Goal: Information Seeking & Learning: Find contact information

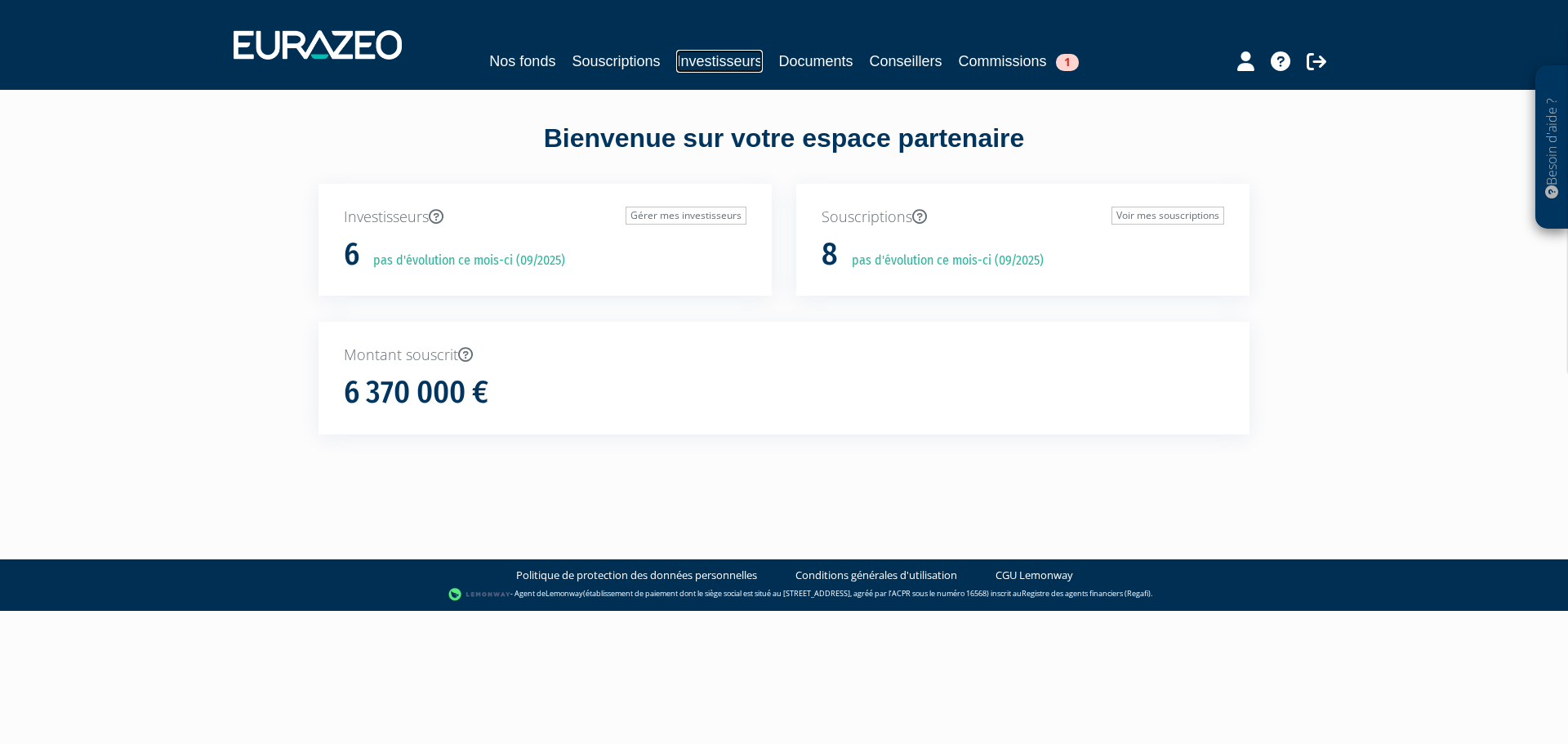
click at [730, 61] on link "Investisseurs" at bounding box center [719, 61] width 85 height 23
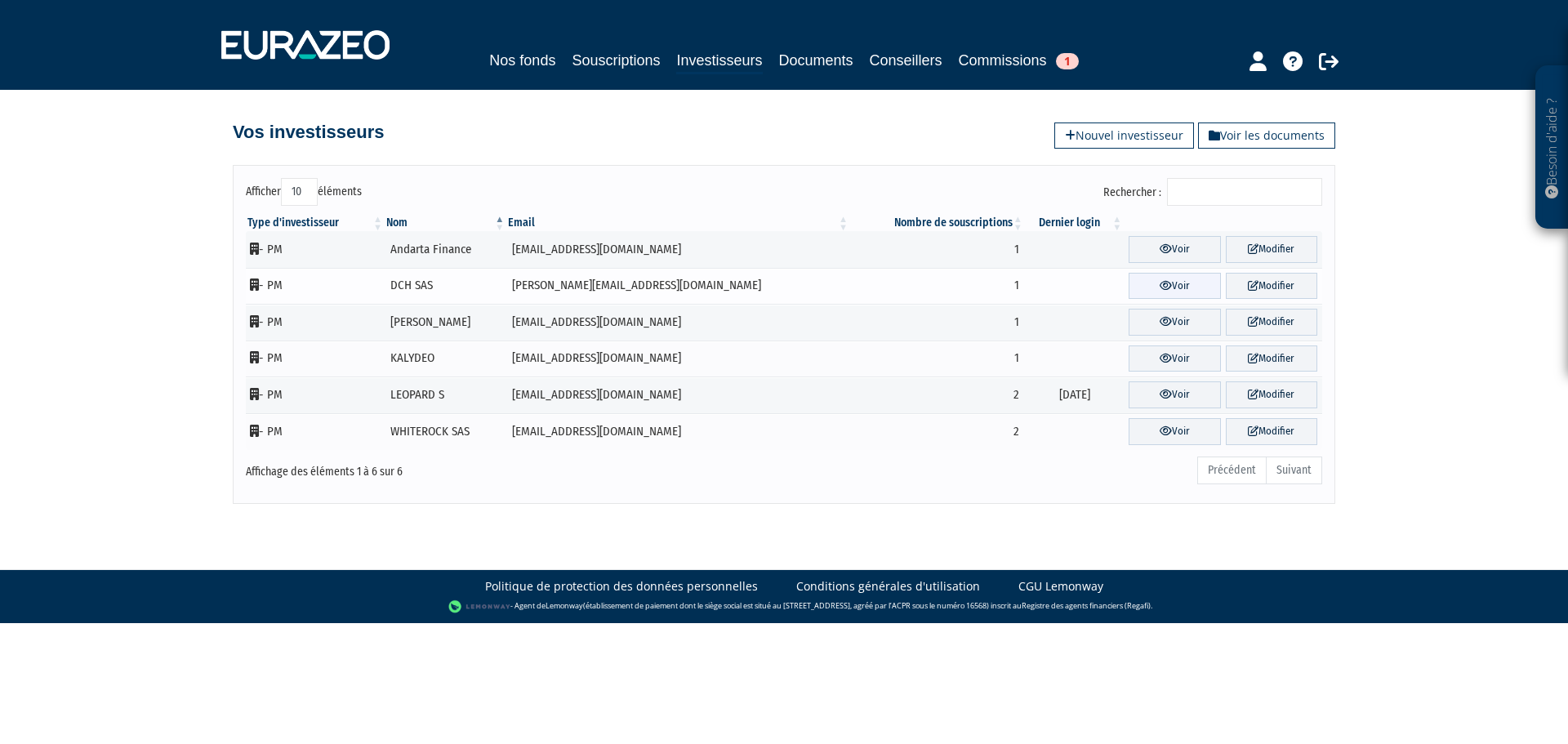
click at [1136, 284] on link "Voir" at bounding box center [1174, 286] width 91 height 27
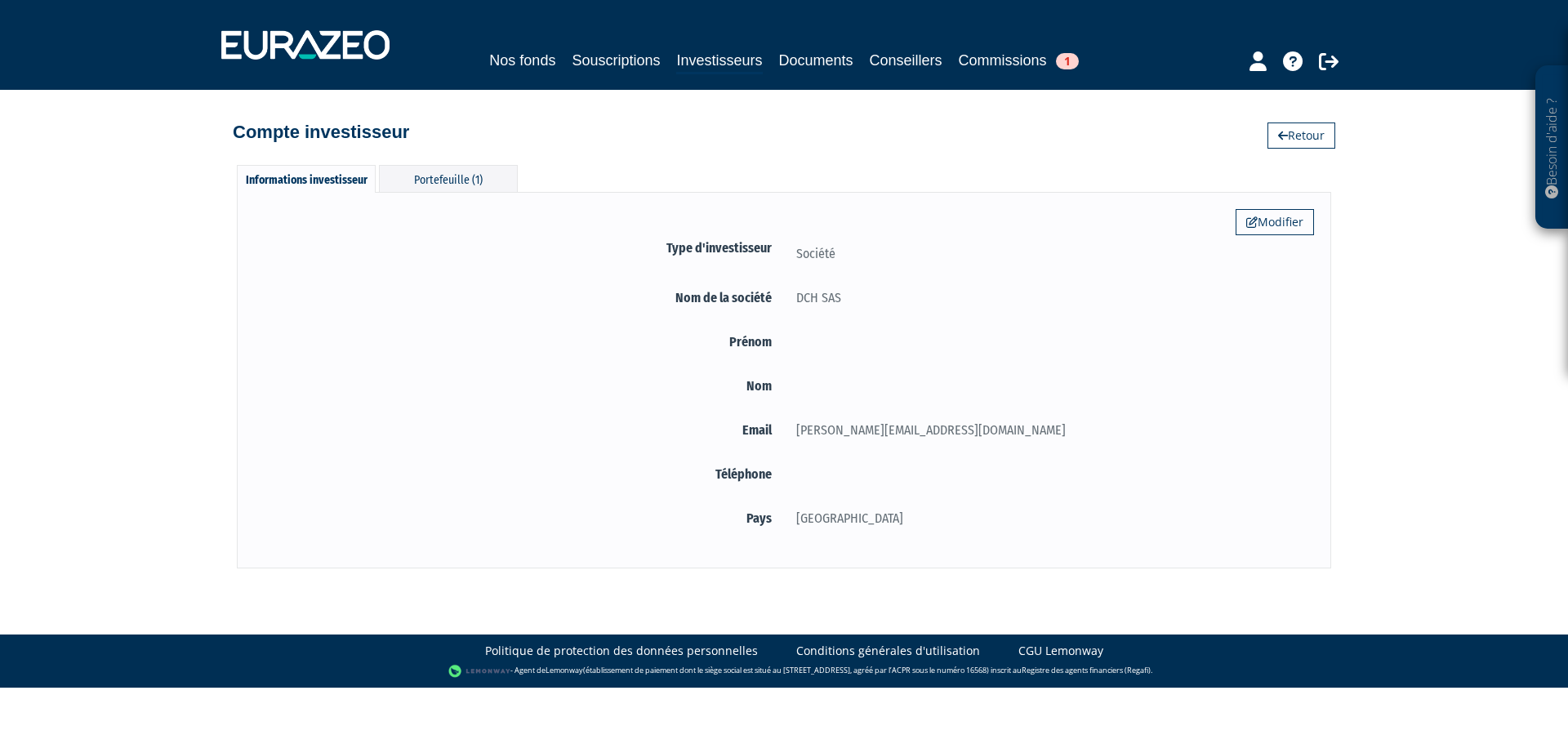
click at [457, 151] on div "Informations investisseur Portefeuille (1) Modifier Type d'investisseur Société…" at bounding box center [784, 359] width 931 height 420
click at [457, 169] on div "Portefeuille (1)" at bounding box center [448, 179] width 139 height 27
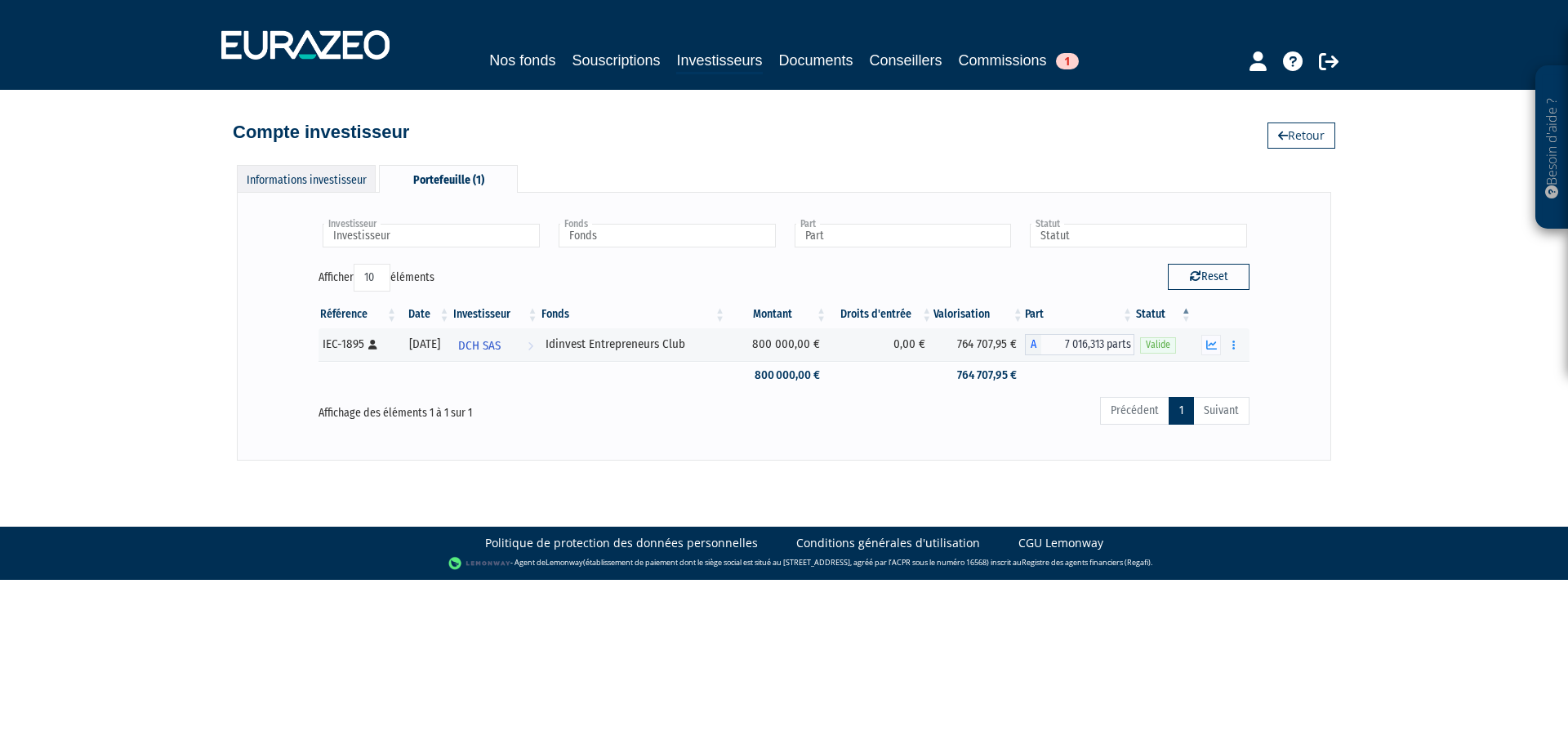
click at [262, 169] on div "Informations investisseur" at bounding box center [306, 179] width 139 height 27
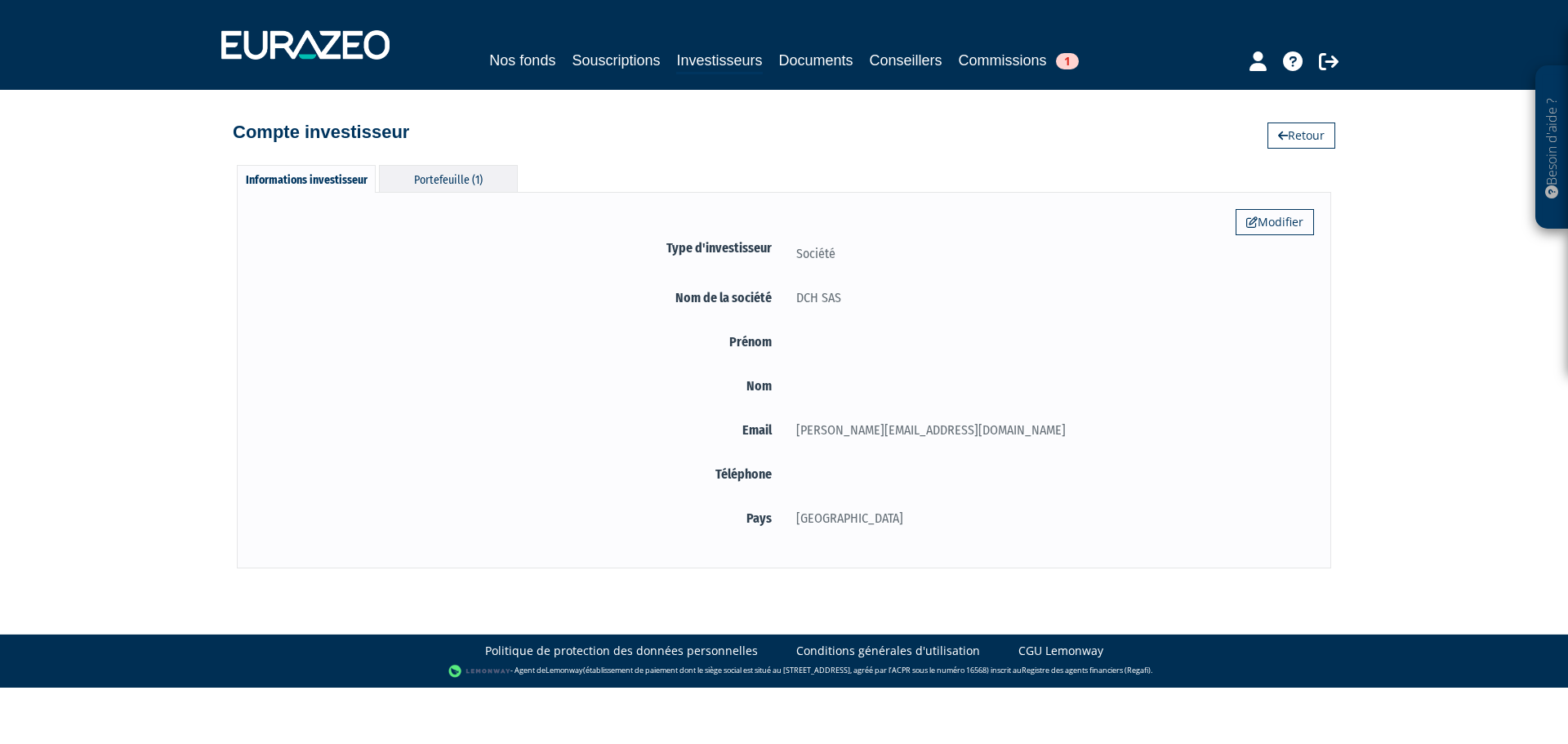
click at [436, 186] on div "Portefeuille (1)" at bounding box center [448, 179] width 139 height 27
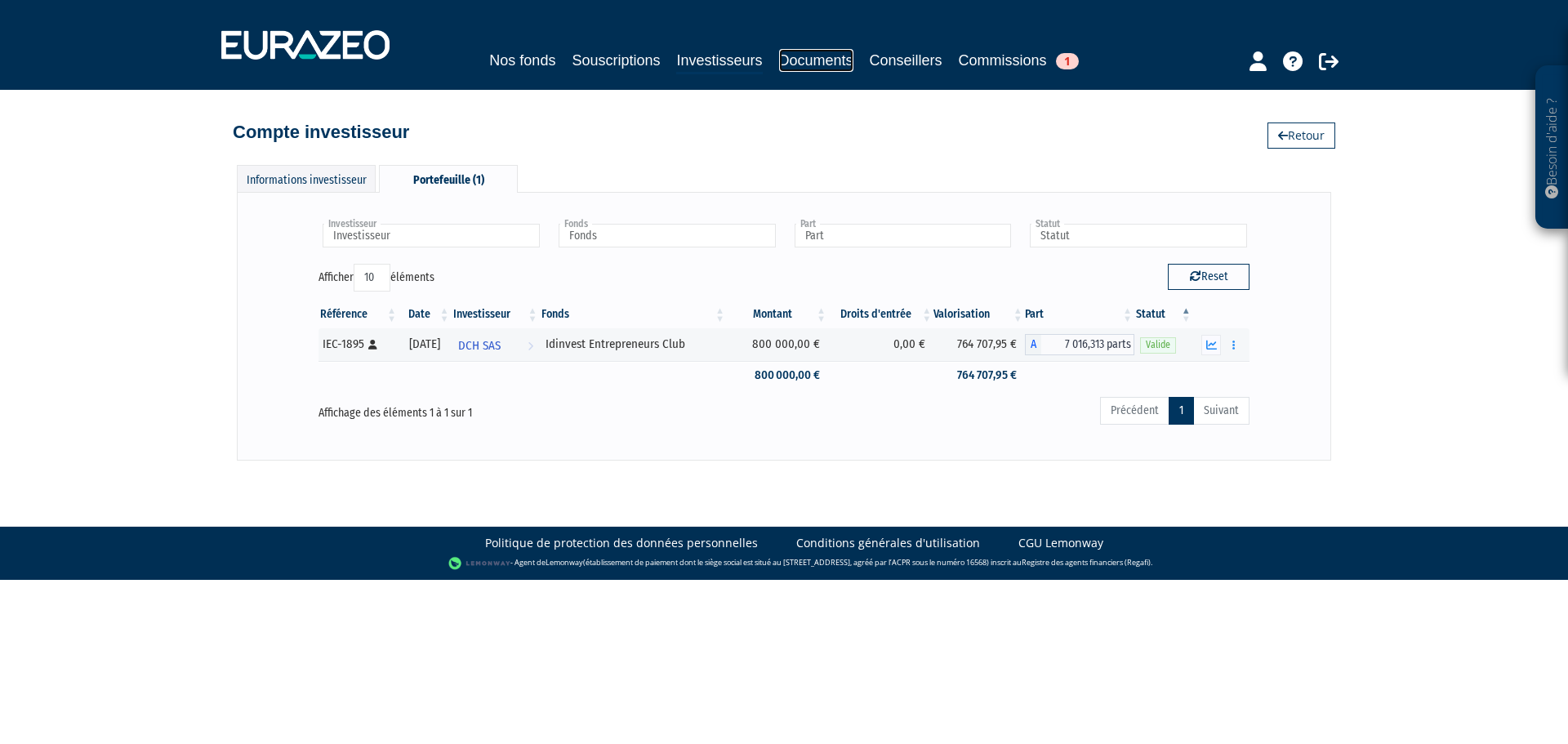
click at [803, 62] on link "Documents" at bounding box center [816, 60] width 74 height 23
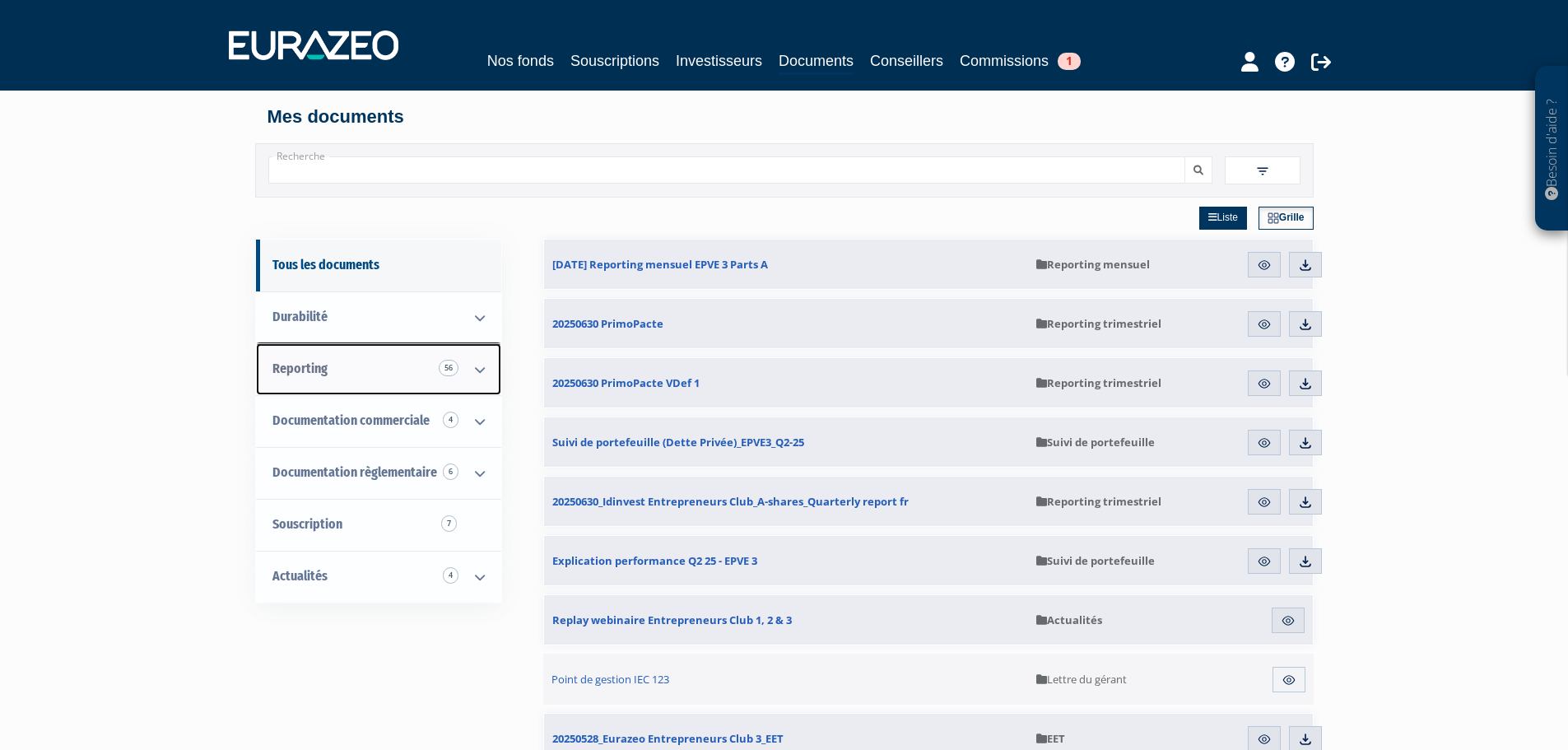
click at [485, 366] on icon at bounding box center [480, 369] width 43 height 51
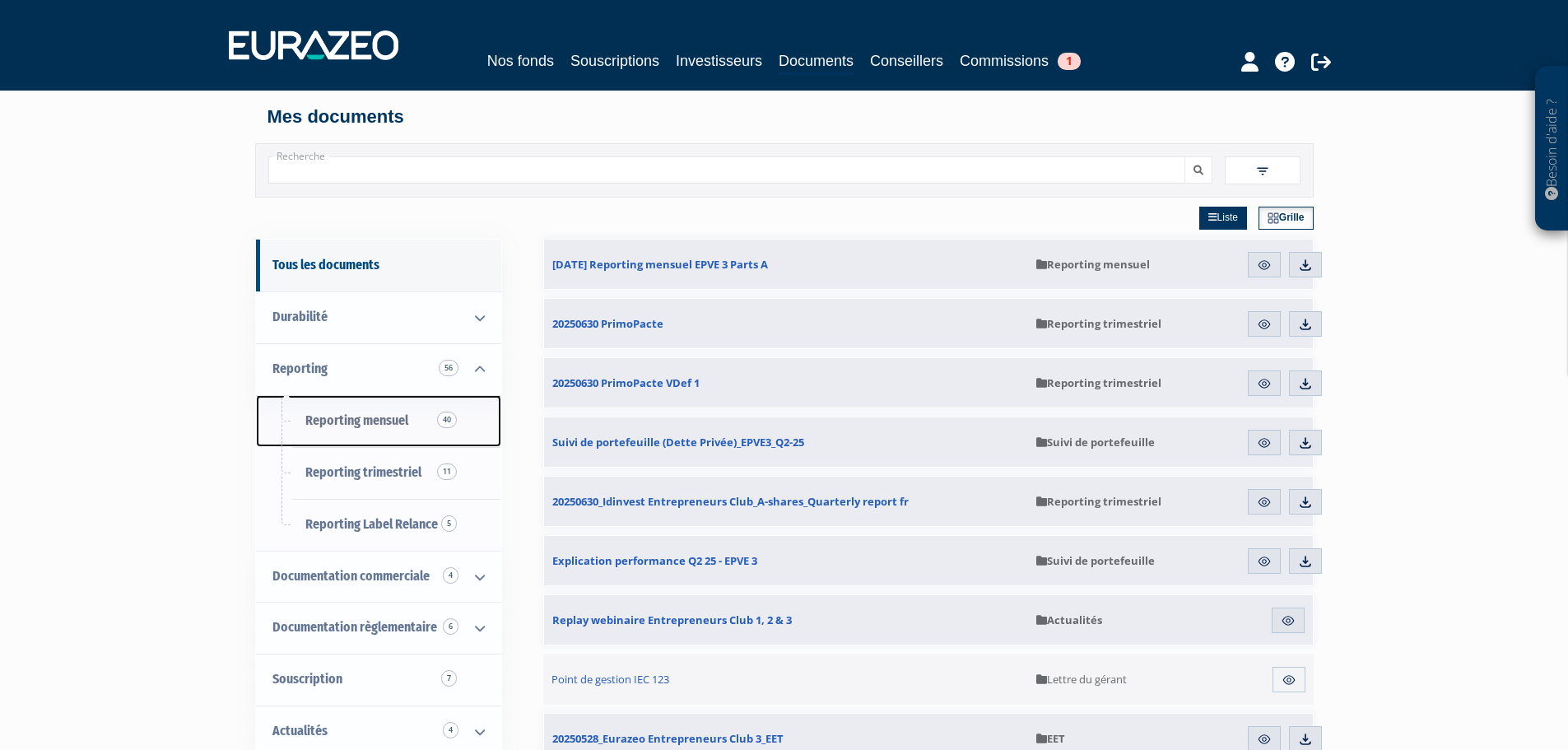
click at [380, 424] on span "Reporting mensuel 40" at bounding box center [357, 420] width 103 height 15
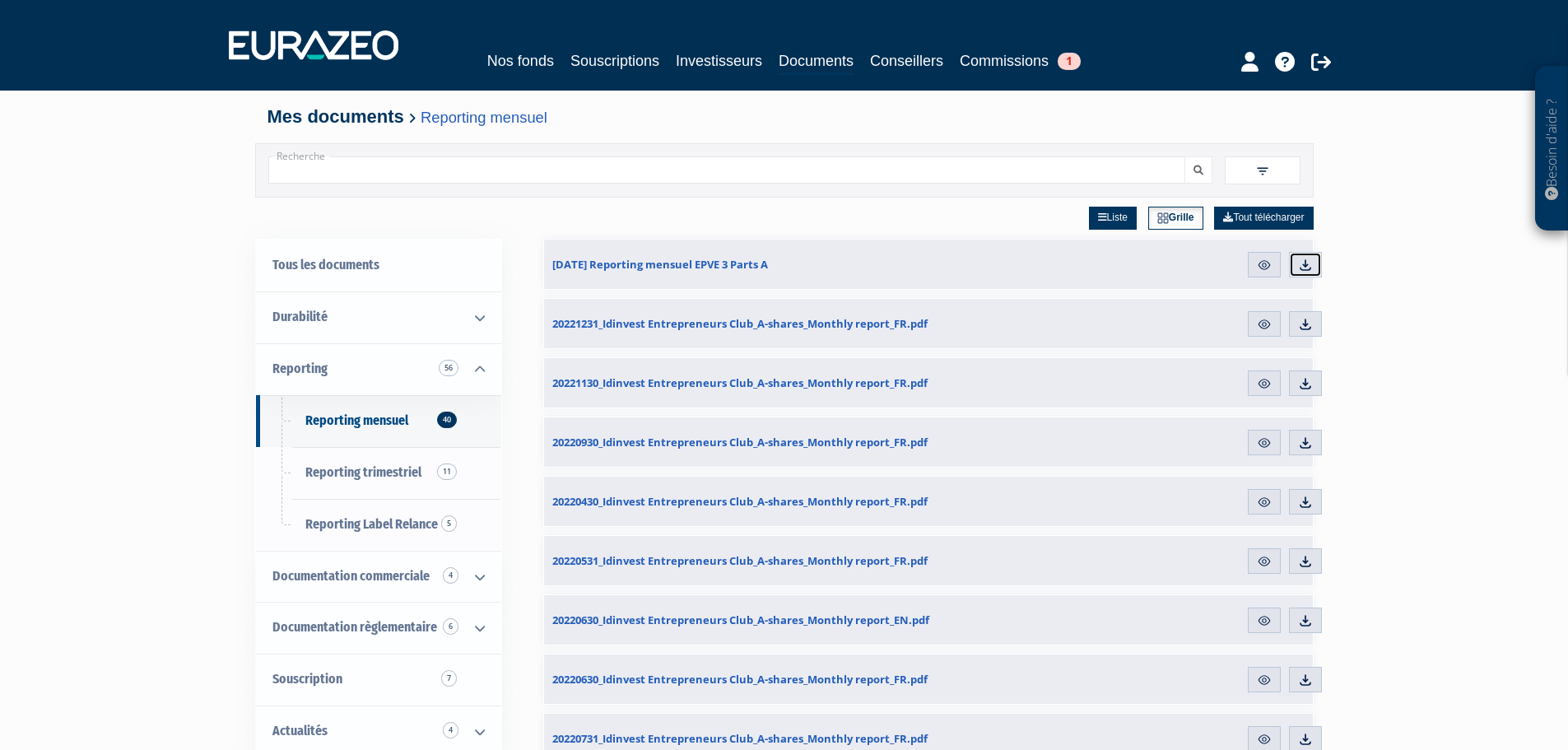
click at [1309, 259] on img at bounding box center [1305, 264] width 15 height 15
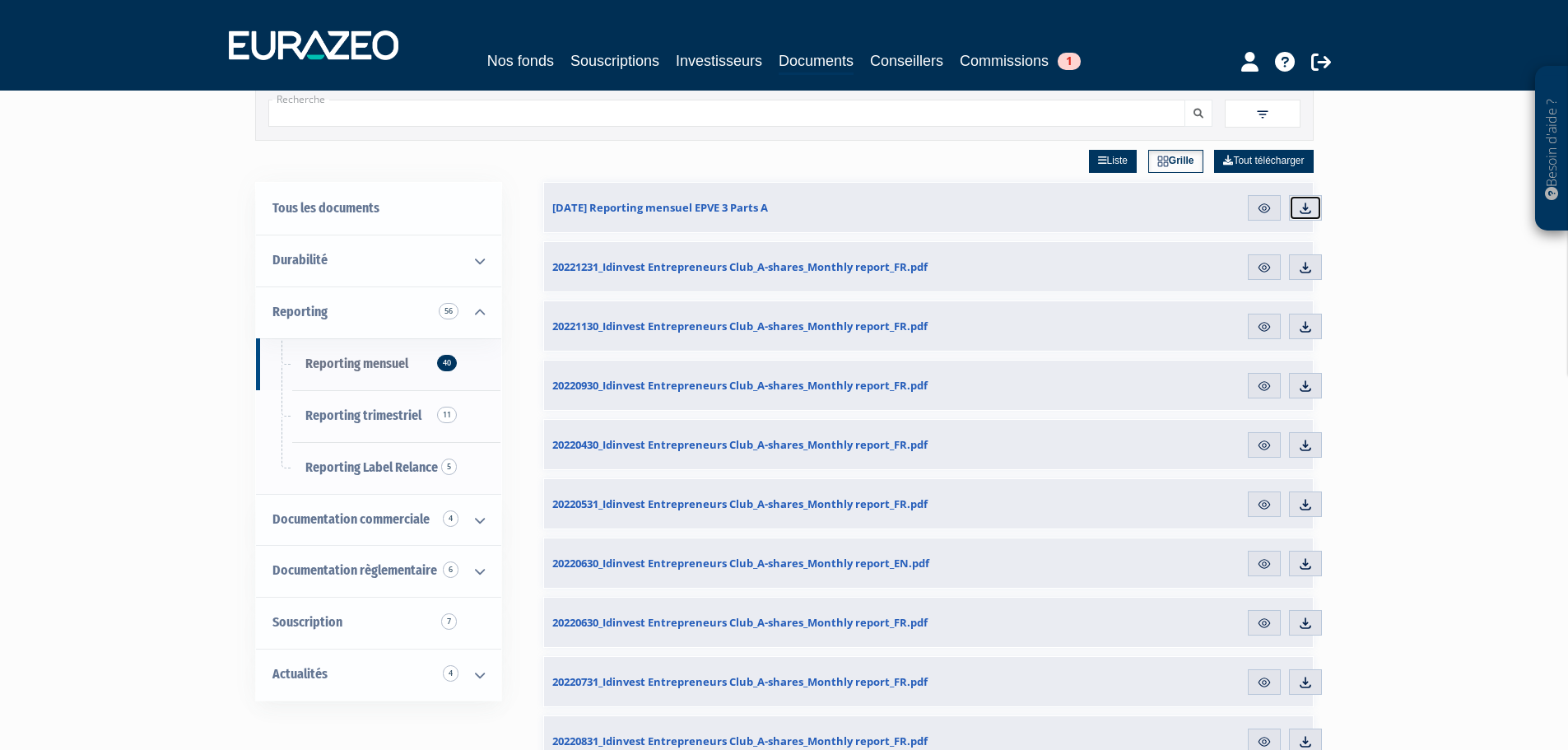
scroll to position [83, 0]
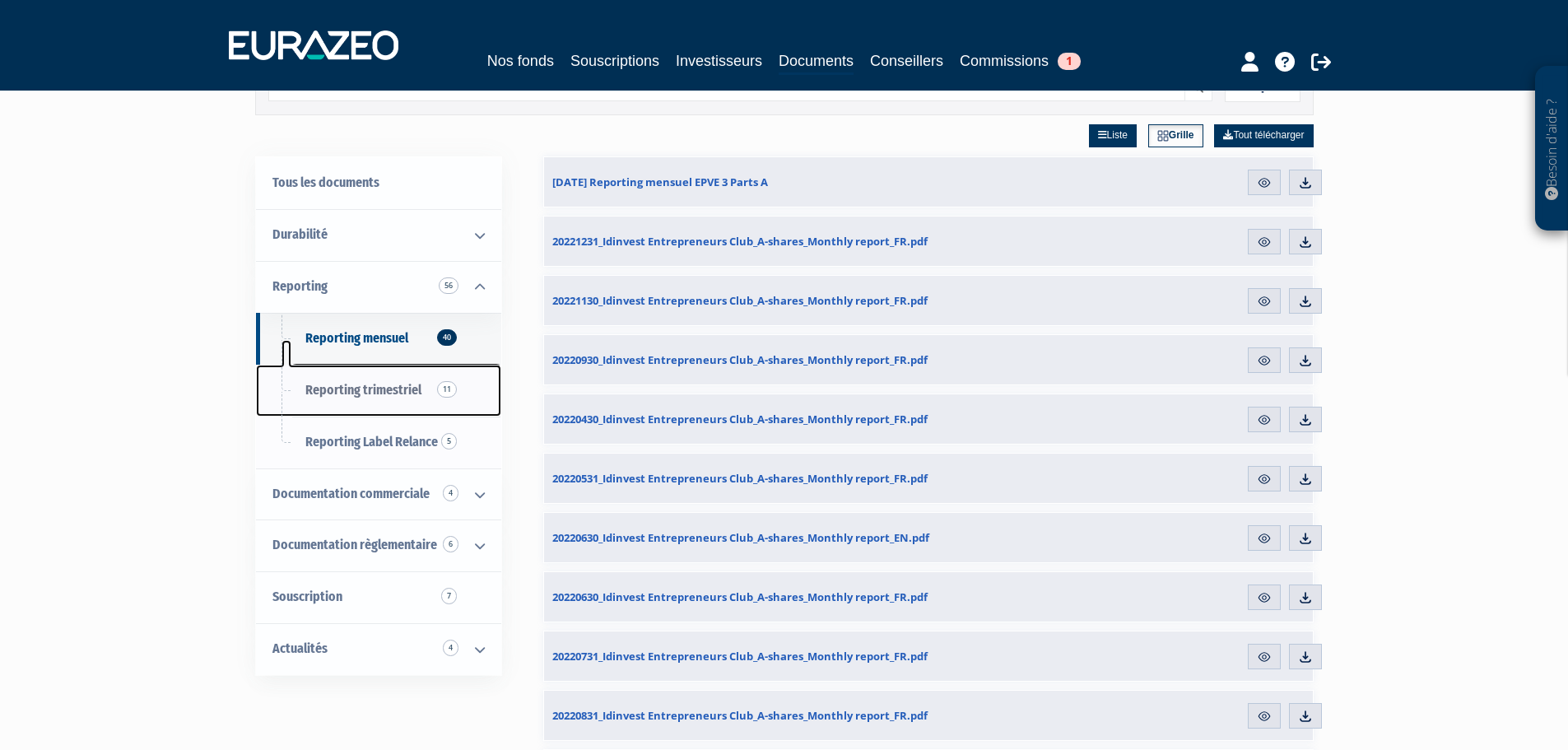
click at [367, 394] on span "Reporting trimestriel 11" at bounding box center [363, 390] width 116 height 15
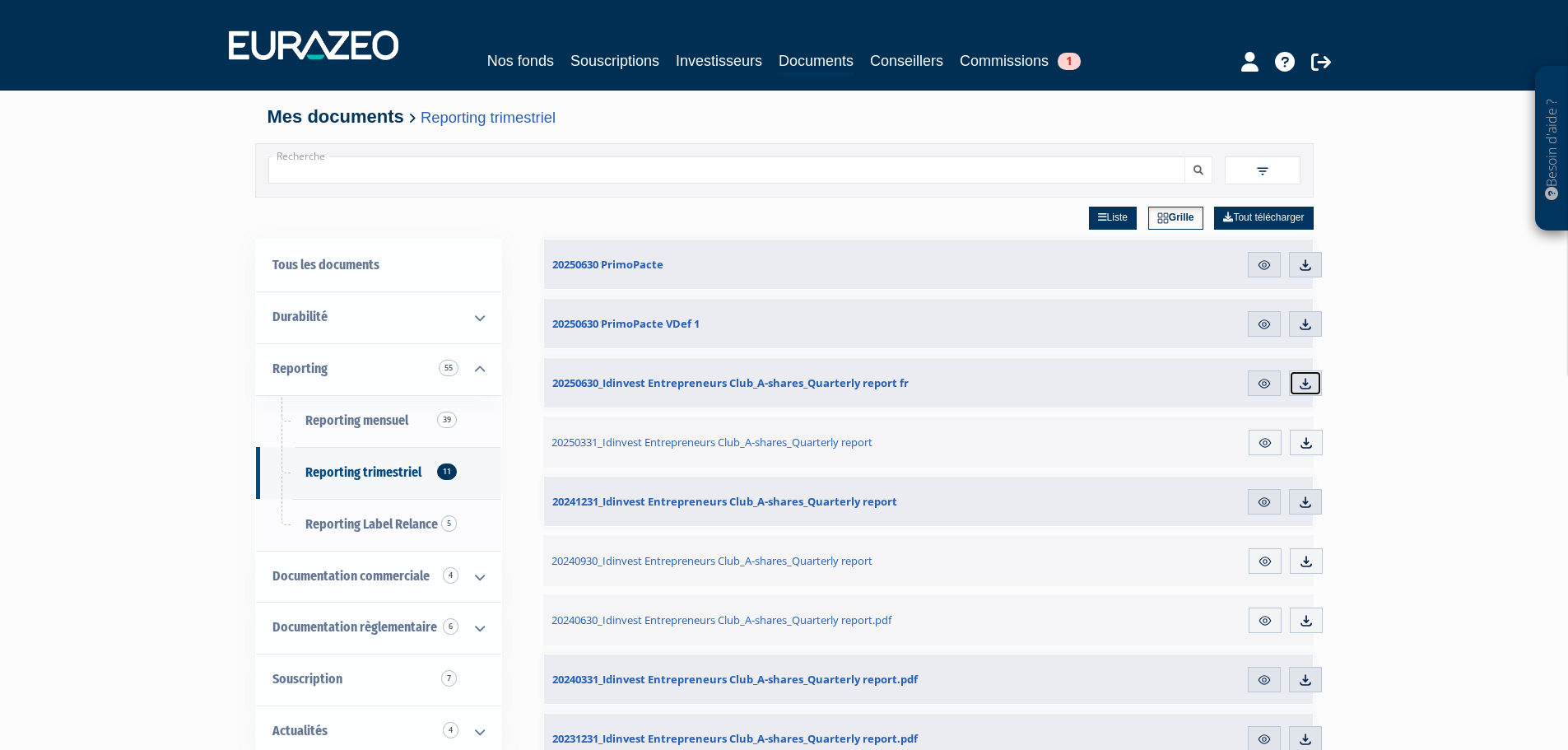
click at [1314, 380] on link "Télécharger" at bounding box center [1306, 383] width 33 height 27
click at [517, 61] on link "Nos fonds" at bounding box center [520, 60] width 66 height 23
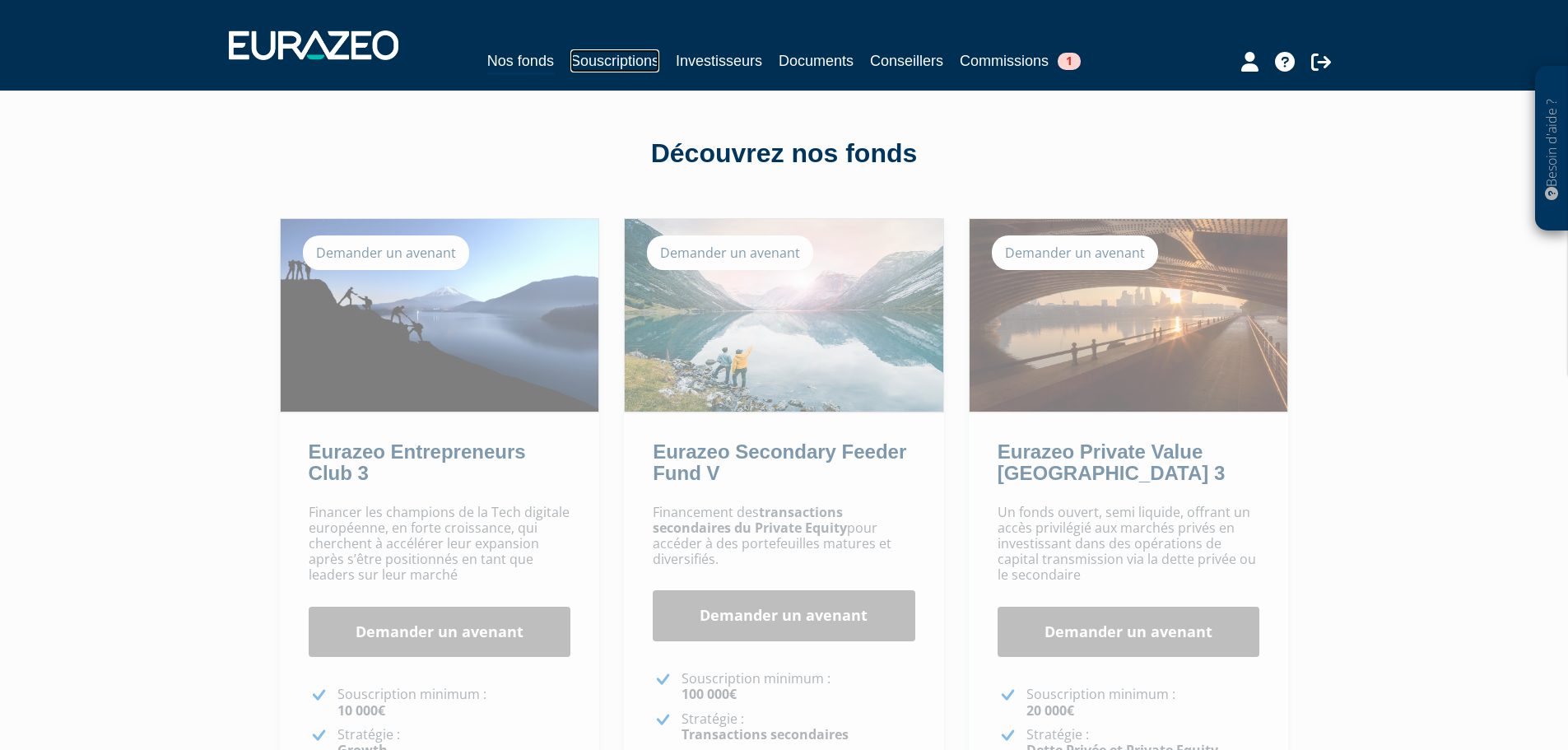
click at [604, 60] on link "Souscriptions" at bounding box center [614, 60] width 89 height 23
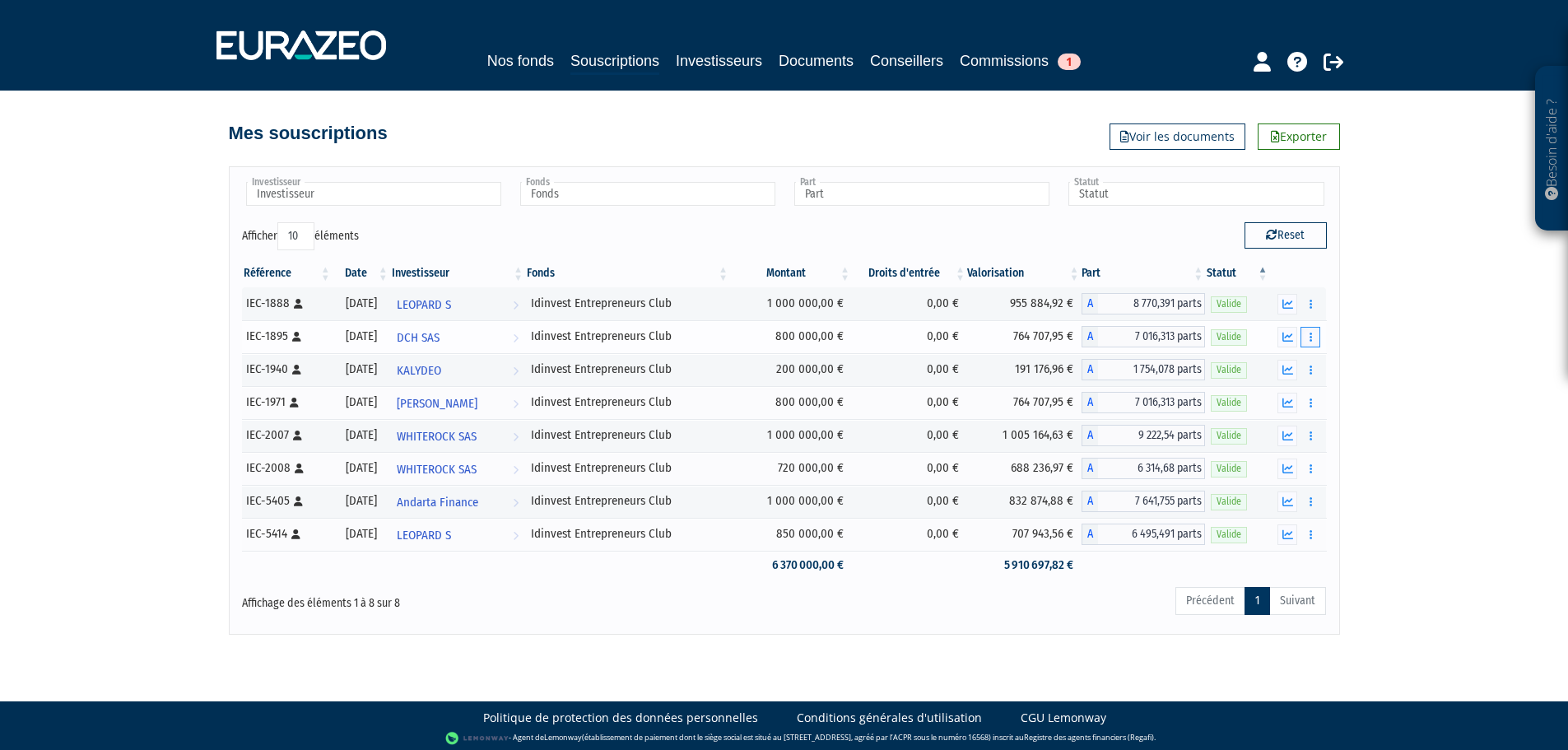
click at [1313, 331] on button "button" at bounding box center [1310, 338] width 20 height 21
click at [1287, 362] on link "Documents" at bounding box center [1275, 367] width 83 height 28
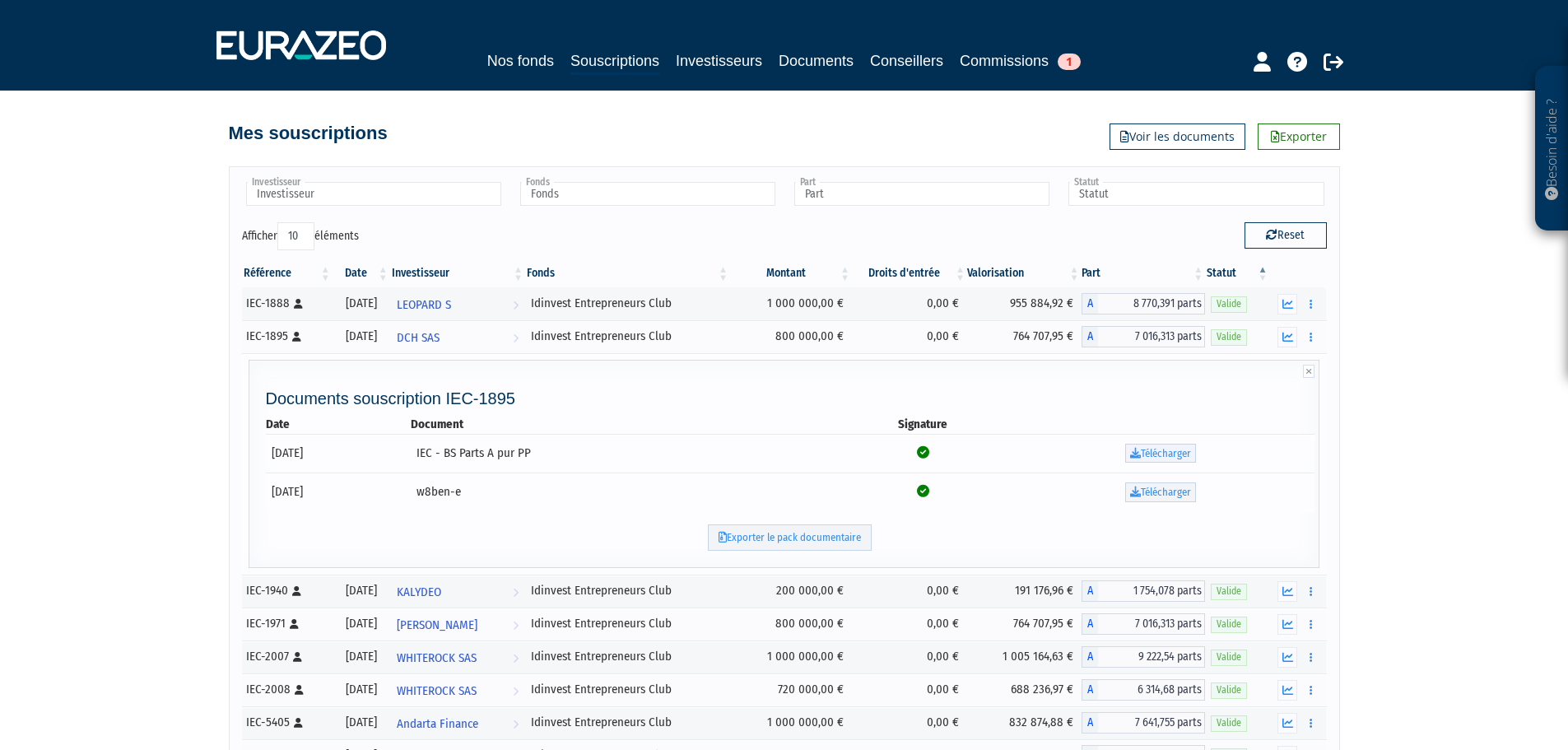
click at [1150, 454] on link "Télécharger" at bounding box center [1161, 454] width 71 height 20
click at [440, 341] on span "DCH SAS" at bounding box center [418, 338] width 43 height 30
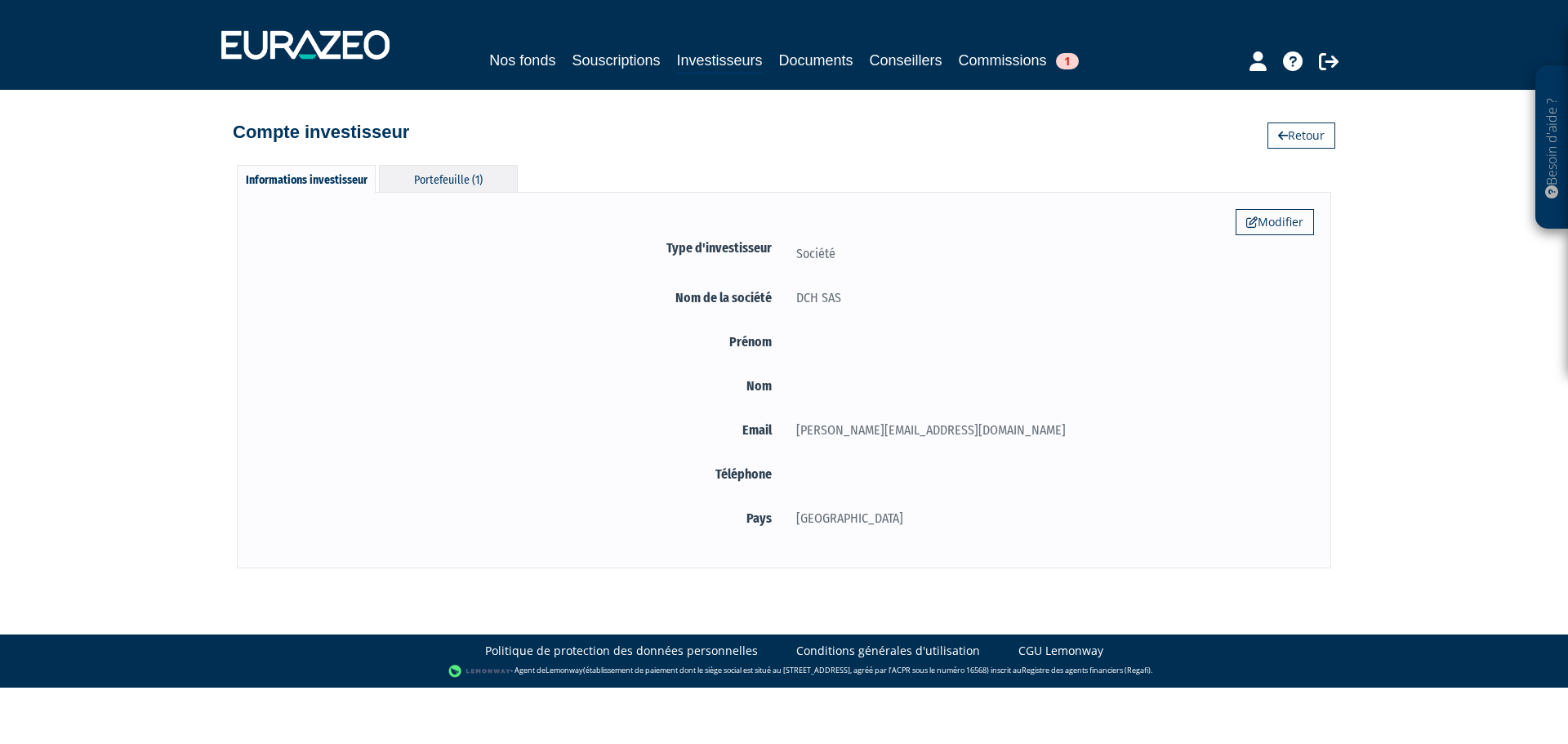
click at [460, 190] on div "Portefeuille (1)" at bounding box center [448, 179] width 139 height 27
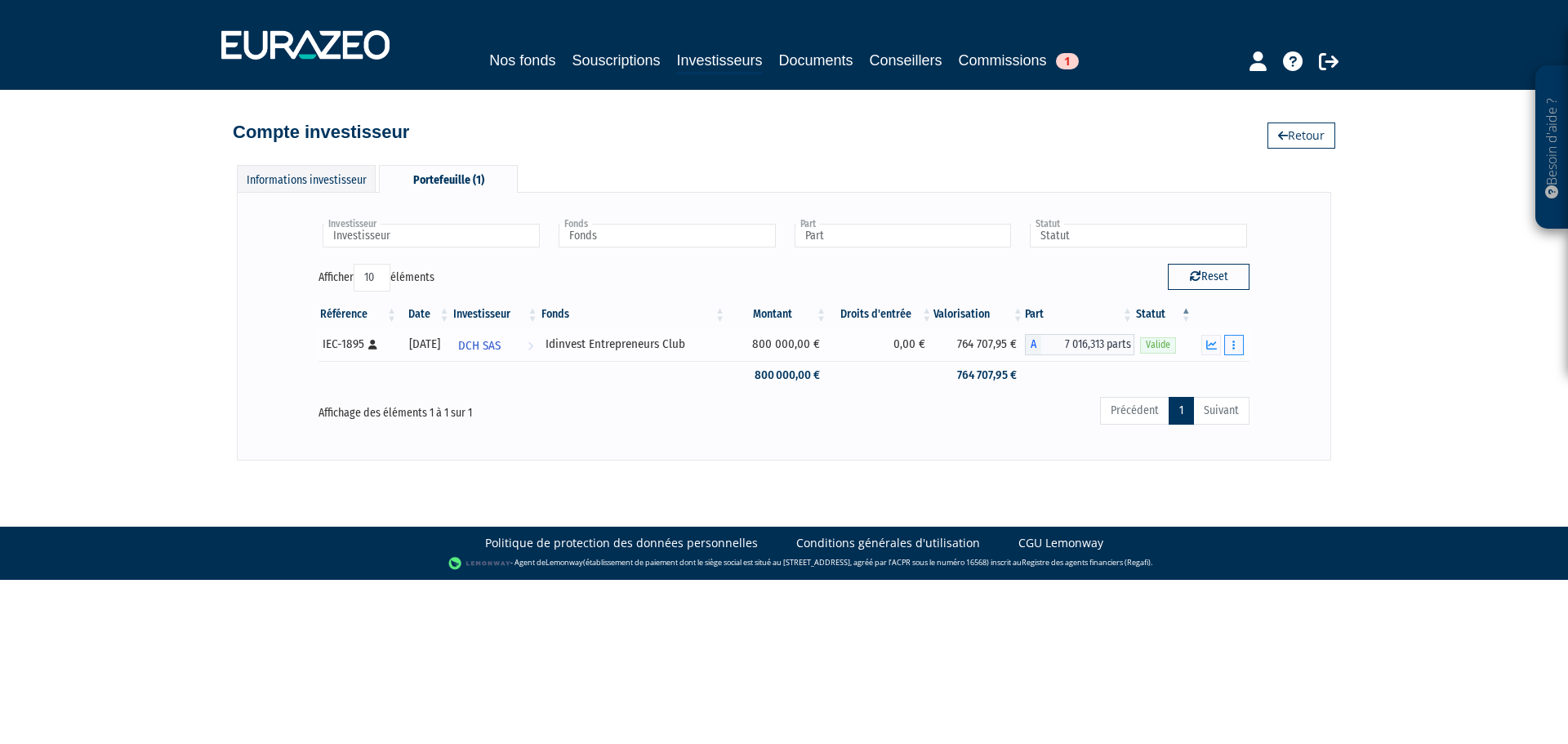
click at [1233, 345] on icon "button" at bounding box center [1233, 345] width 3 height 10
click at [1348, 331] on div "Besoin d'aide ? × J'ai besoin d'aide Si vous avez une question à propos du fonc…" at bounding box center [784, 230] width 1568 height 460
click at [500, 344] on span "DCH SAS" at bounding box center [480, 345] width 43 height 30
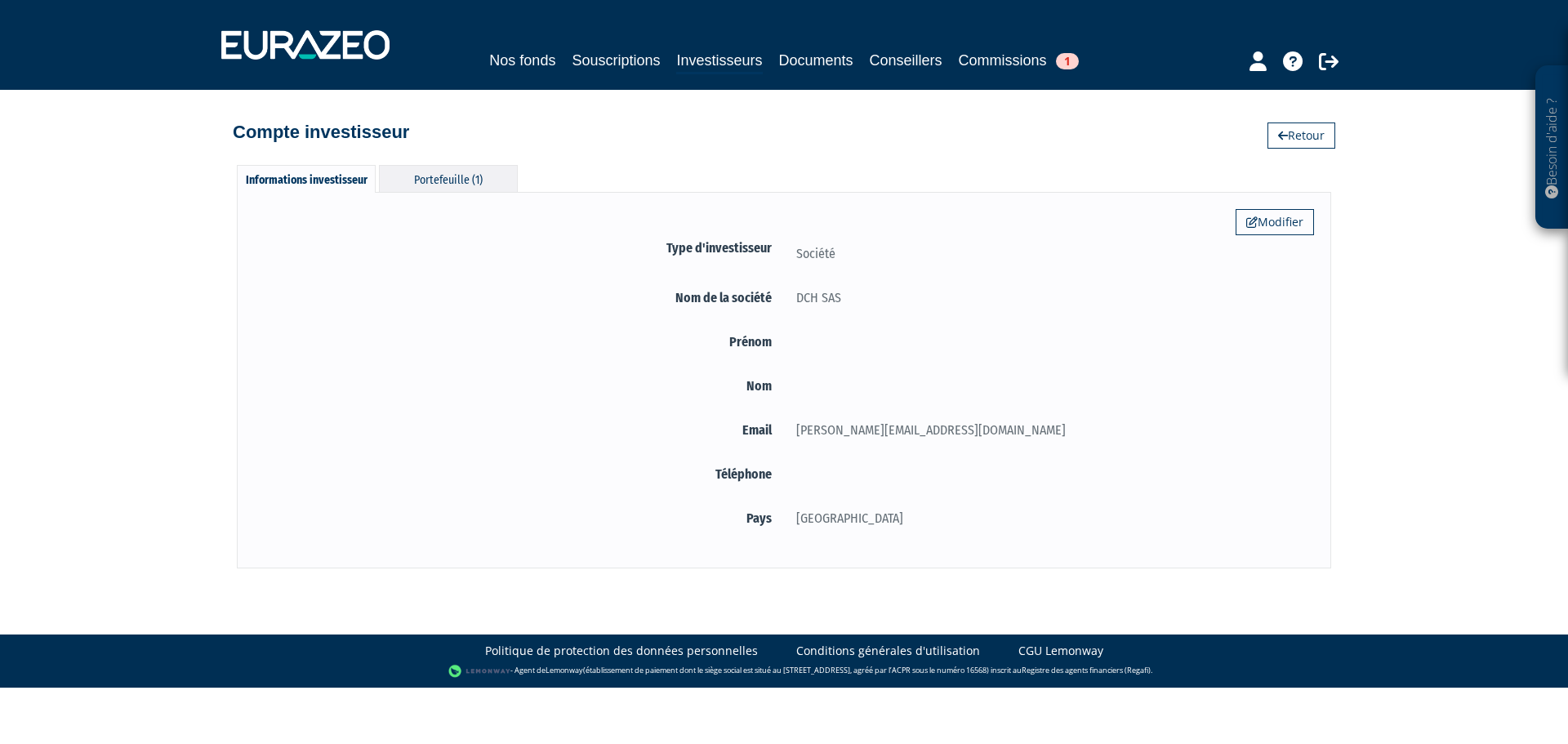
click at [410, 185] on div "Portefeuille (1)" at bounding box center [448, 179] width 139 height 27
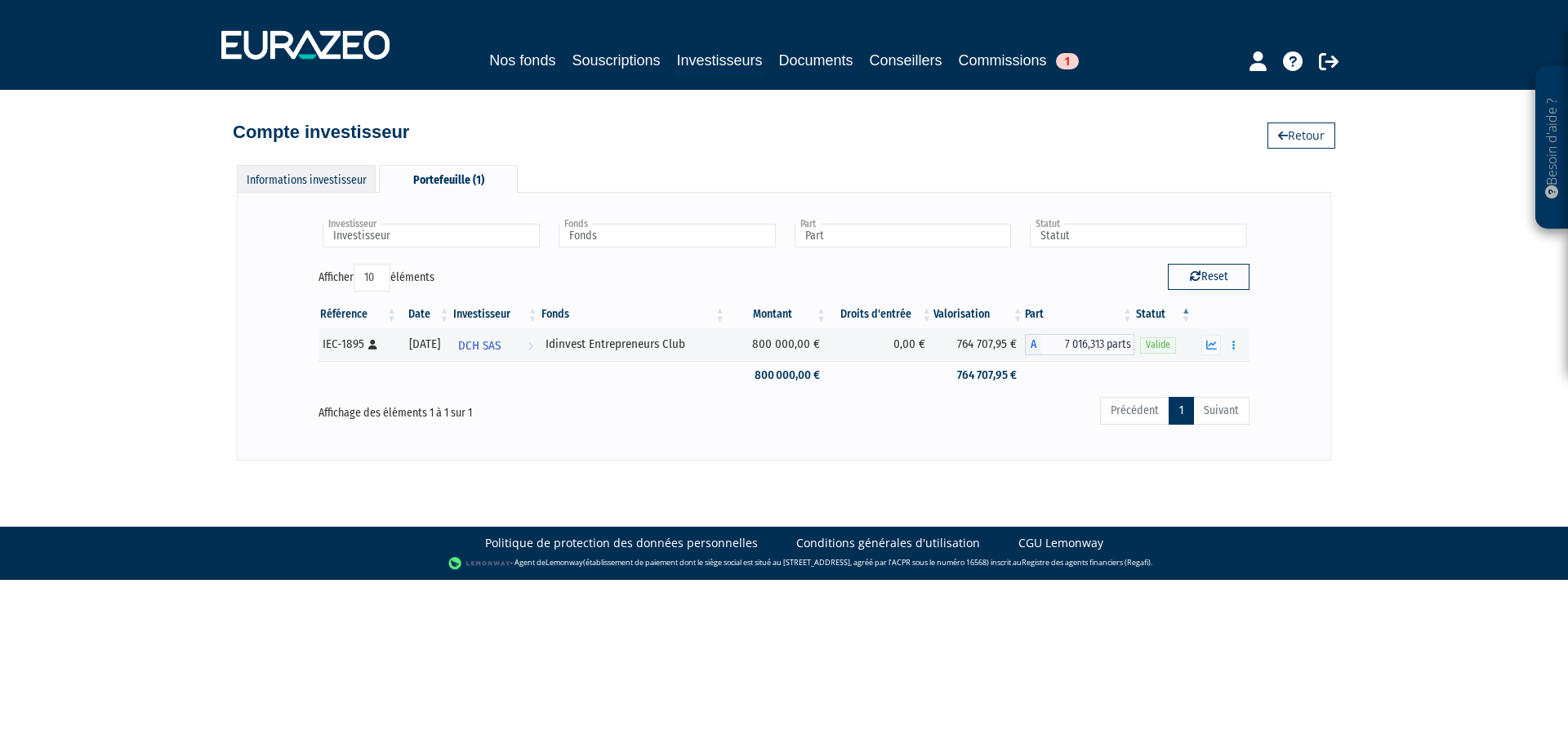
click at [245, 174] on div "Informations investisseur" at bounding box center [306, 179] width 139 height 27
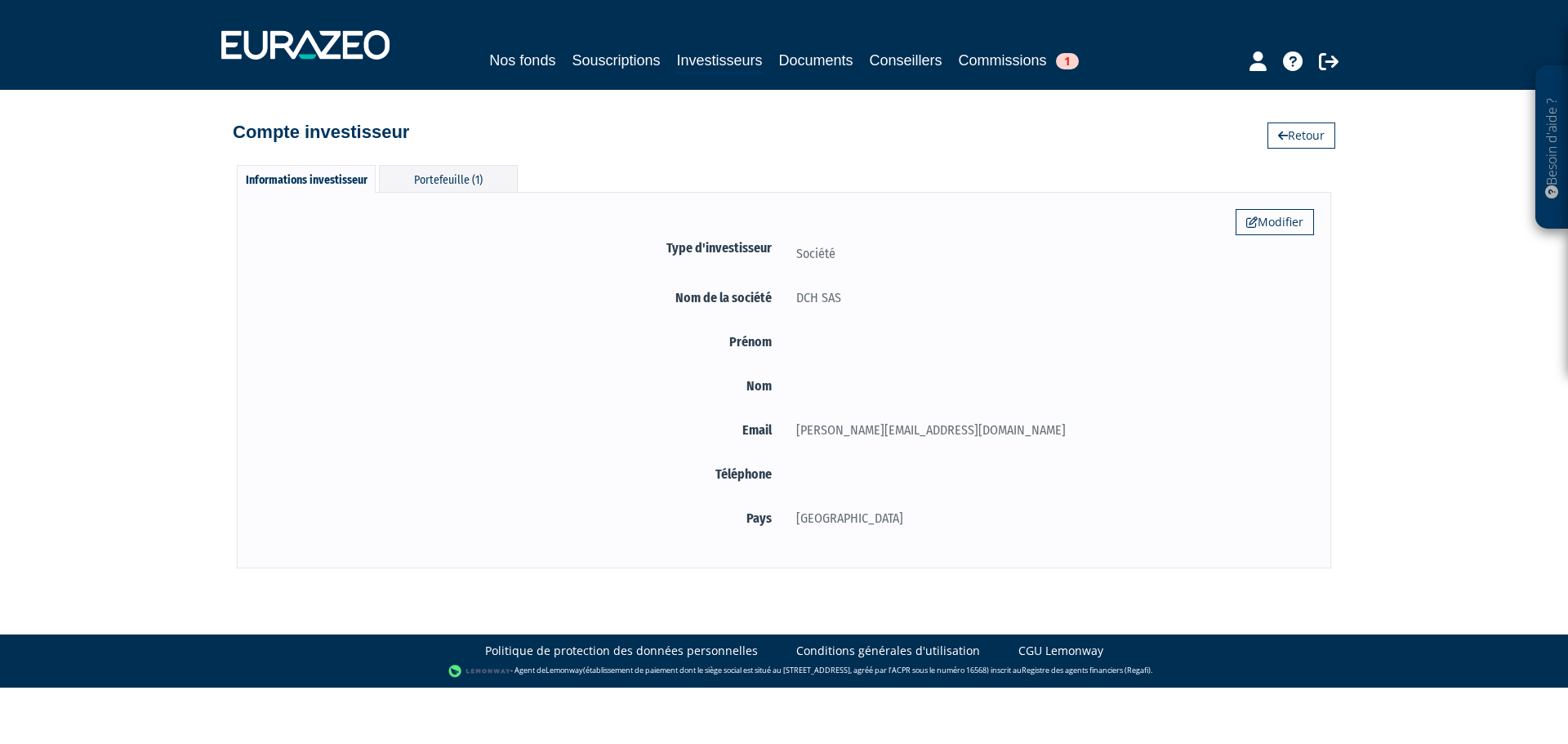
click at [291, 186] on div "Informations investisseur" at bounding box center [306, 179] width 139 height 28
click at [704, 66] on link "Investisseurs" at bounding box center [719, 62] width 85 height 26
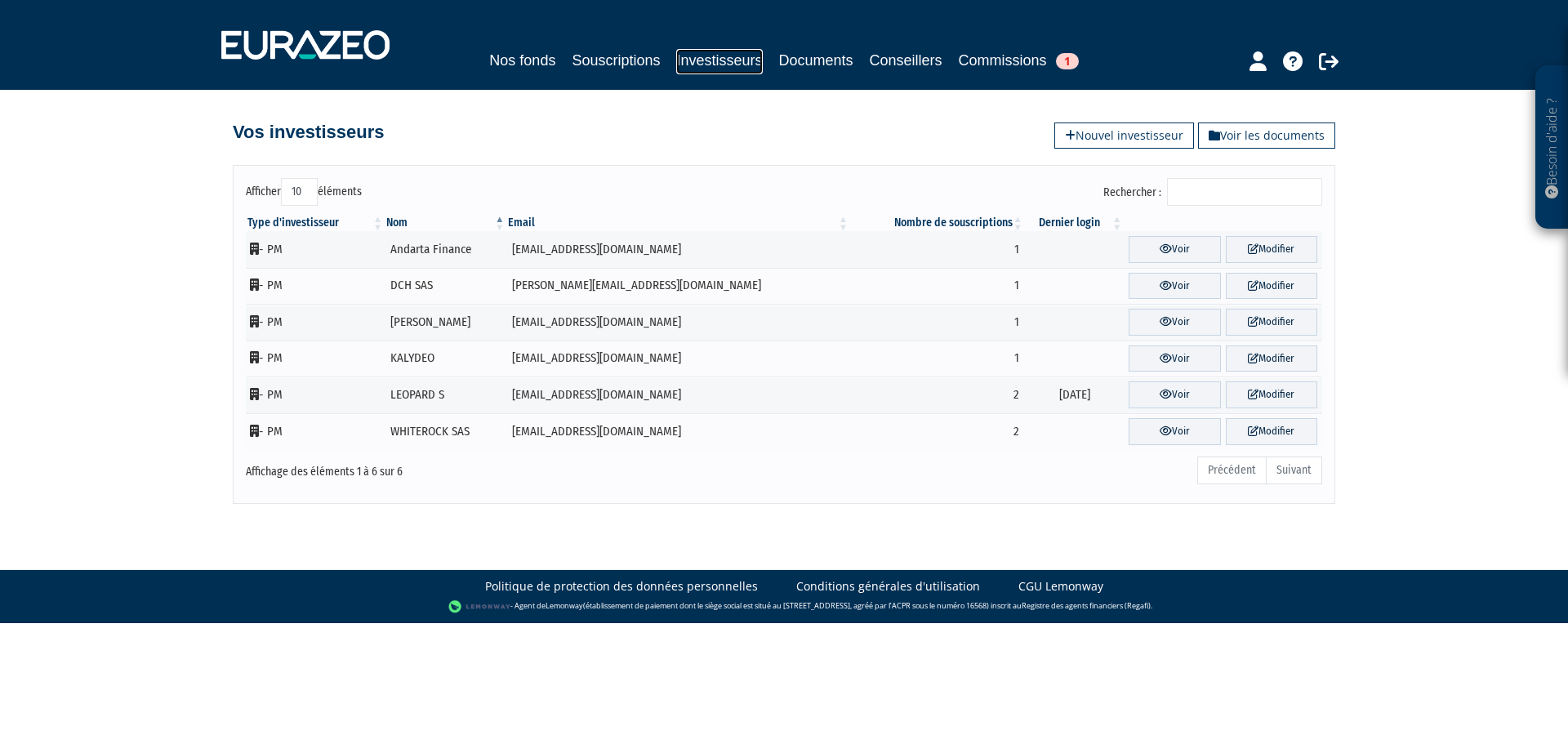
click at [707, 67] on link "Investisseurs" at bounding box center [719, 62] width 85 height 26
click at [1134, 321] on link "Voir" at bounding box center [1174, 323] width 91 height 27
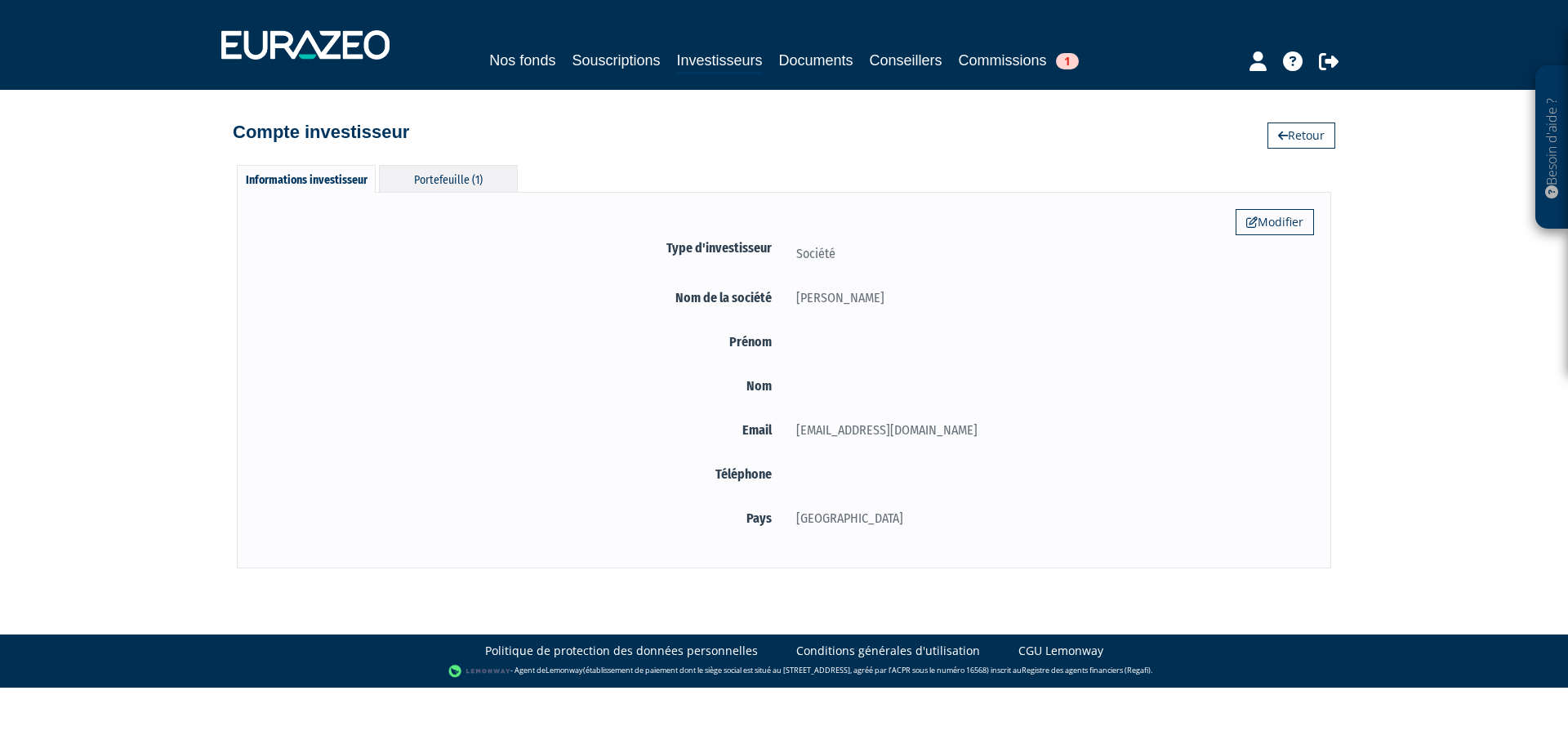
click at [445, 173] on div "Portefeuille (1)" at bounding box center [448, 179] width 139 height 27
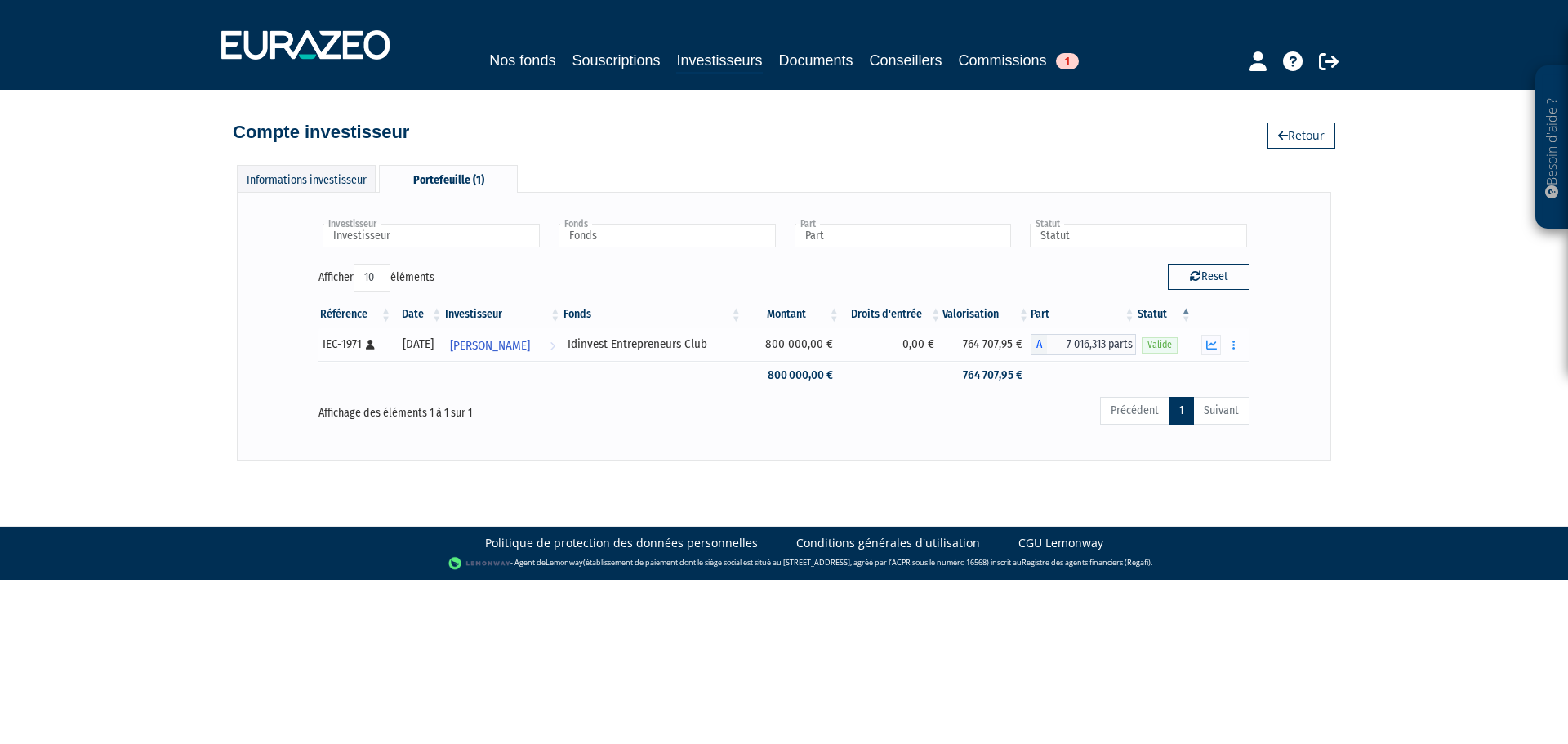
drag, startPoint x: 705, startPoint y: 347, endPoint x: 567, endPoint y: 351, distance: 138.1
click at [567, 351] on td "Idinvest Entrepreneurs Club" at bounding box center [652, 345] width 181 height 32
click at [310, 185] on div "Informations investisseur" at bounding box center [306, 179] width 139 height 27
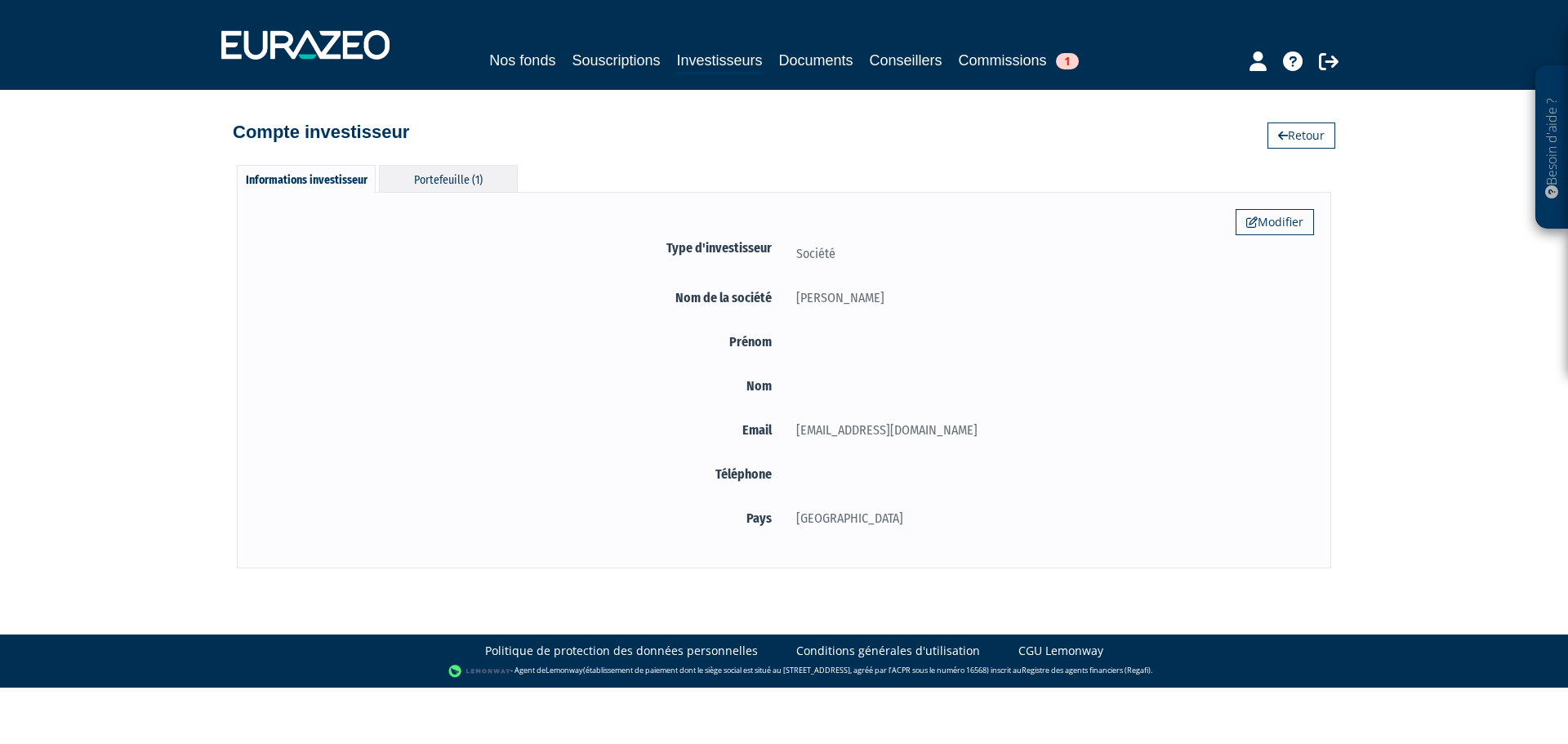
click at [456, 186] on div "Portefeuille (1)" at bounding box center [448, 179] width 139 height 27
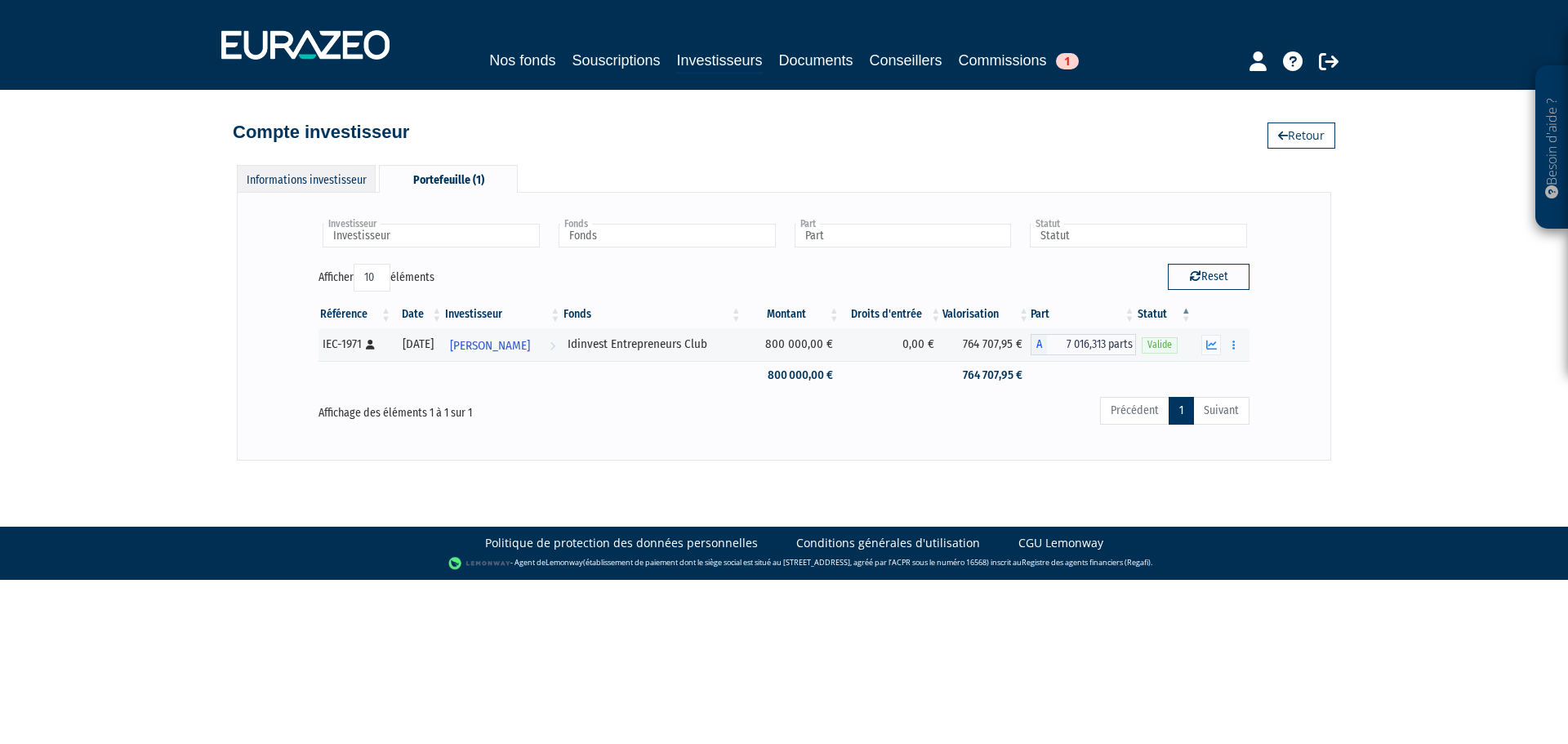
click at [322, 183] on div "Informations investisseur" at bounding box center [306, 179] width 139 height 27
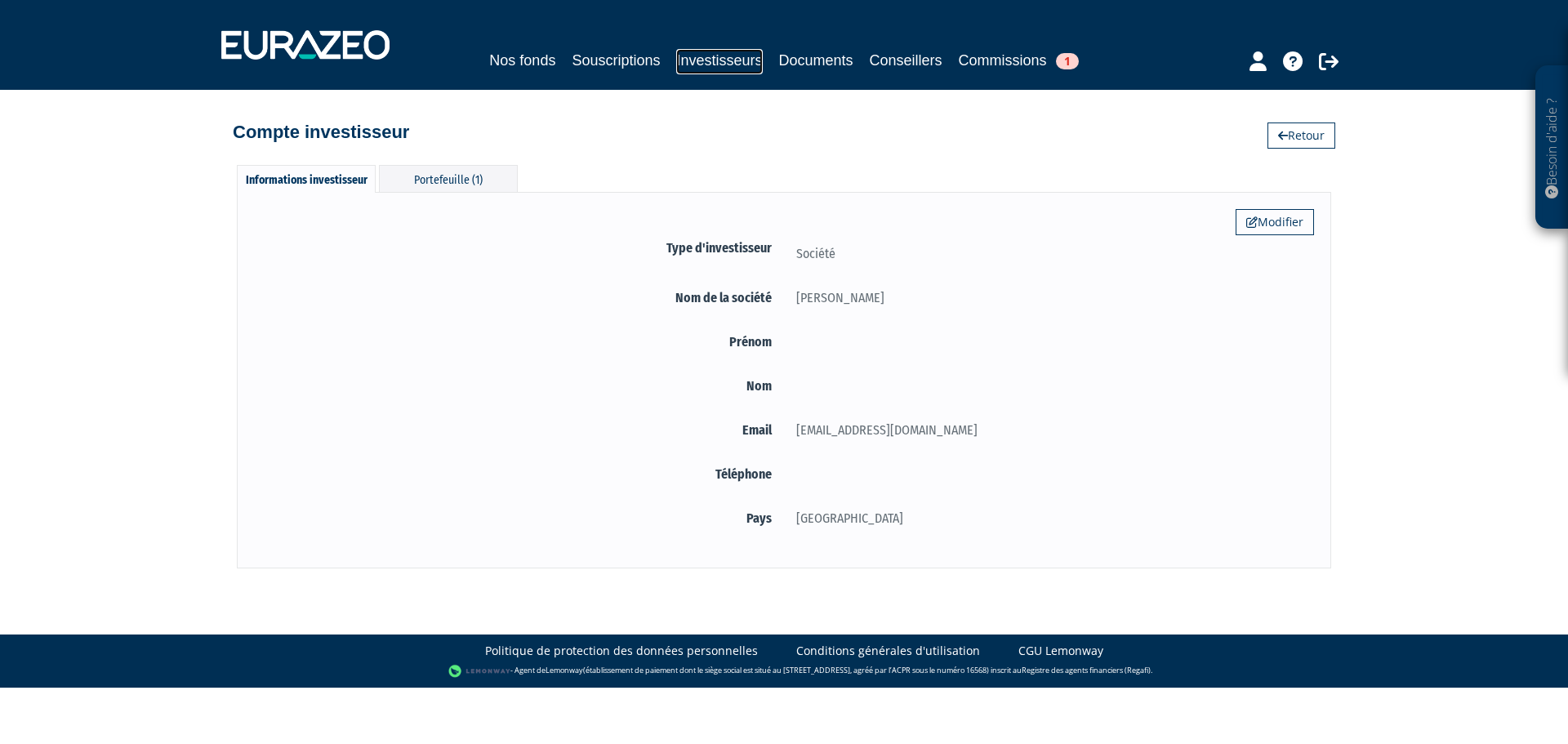
click at [729, 64] on link "Investisseurs" at bounding box center [719, 62] width 85 height 26
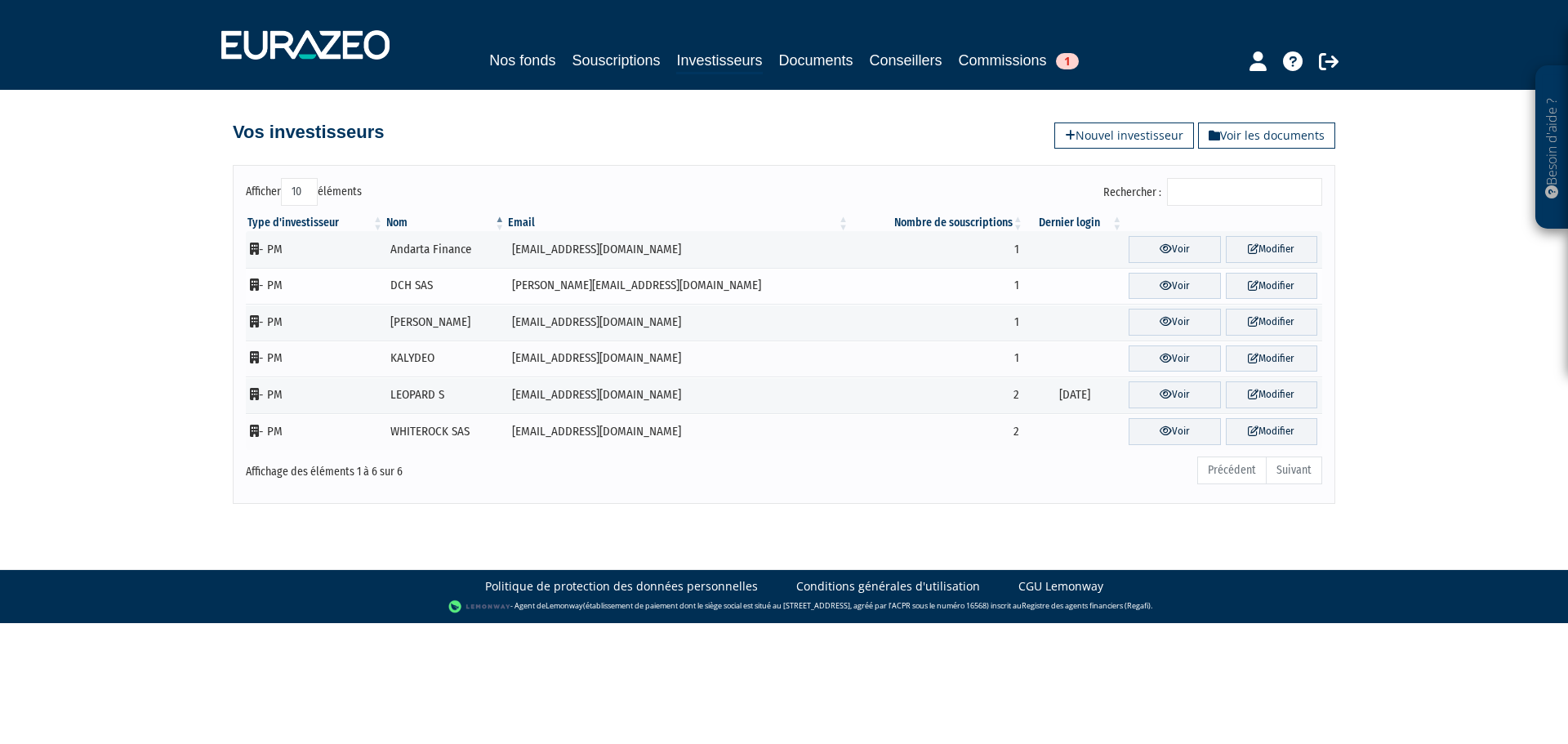
drag, startPoint x: 672, startPoint y: 289, endPoint x: 534, endPoint y: 286, distance: 138.0
click at [534, 286] on td "[PERSON_NAME][EMAIL_ADDRESS][DOMAIN_NAME]" at bounding box center [678, 286] width 344 height 37
copy td "[PERSON_NAME][EMAIL_ADDRESS][DOMAIN_NAME]"
drag, startPoint x: 590, startPoint y: 312, endPoint x: 570, endPoint y: 314, distance: 20.1
click at [590, 312] on td "[EMAIL_ADDRESS][DOMAIN_NAME]" at bounding box center [678, 322] width 344 height 37
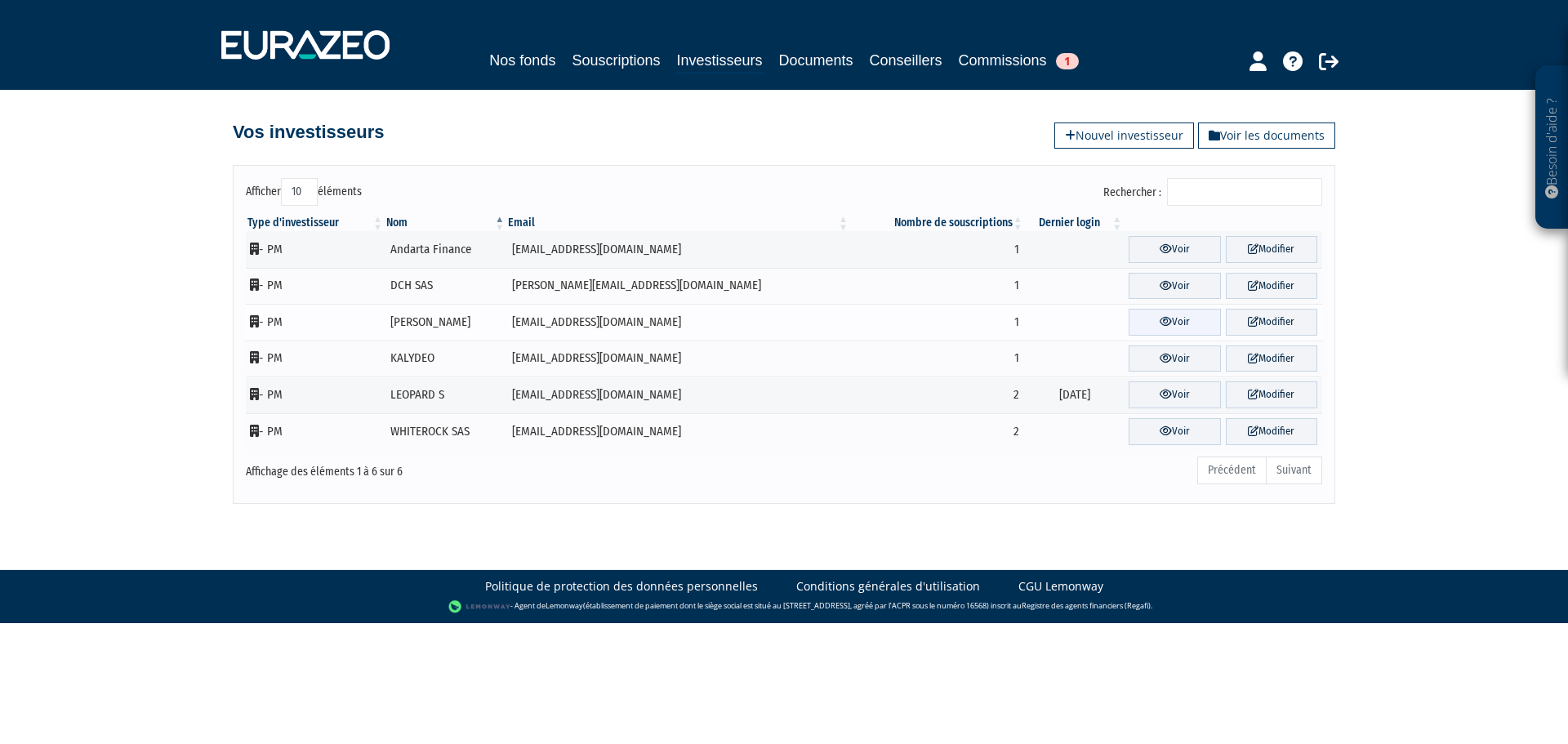
click at [1155, 319] on link "Voir" at bounding box center [1174, 323] width 91 height 27
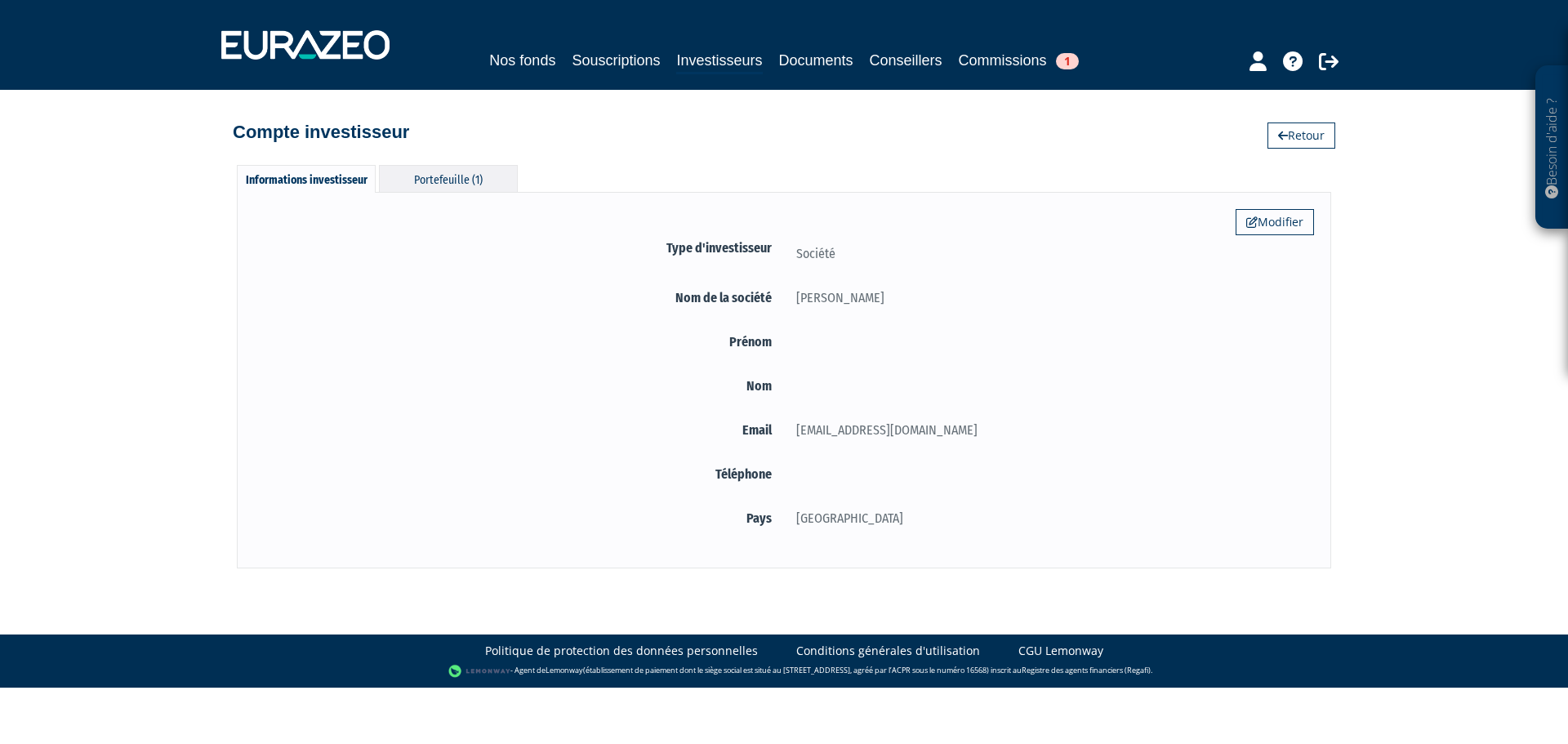
click at [465, 183] on div "Portefeuille (1)" at bounding box center [448, 179] width 139 height 27
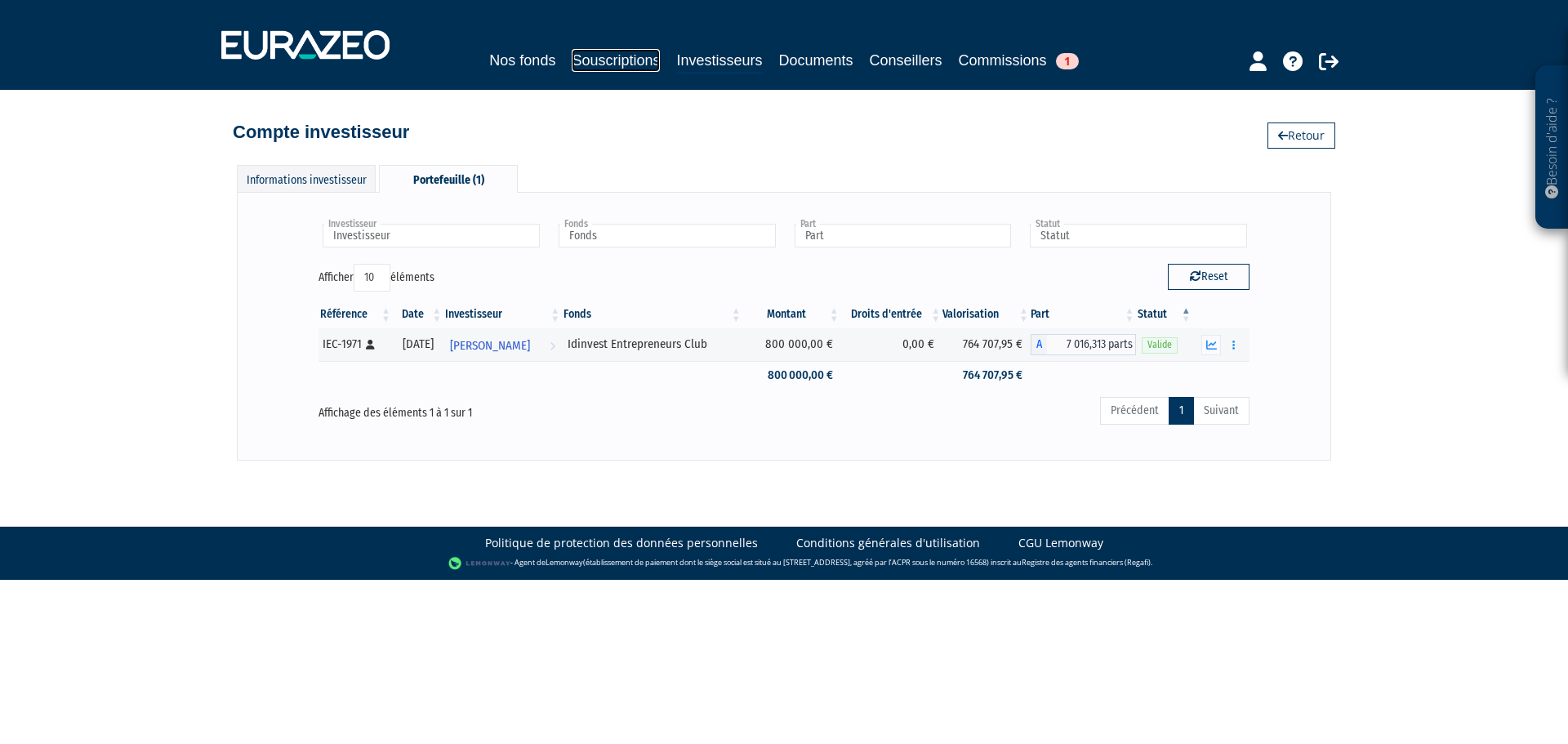
click at [597, 63] on link "Souscriptions" at bounding box center [616, 60] width 88 height 23
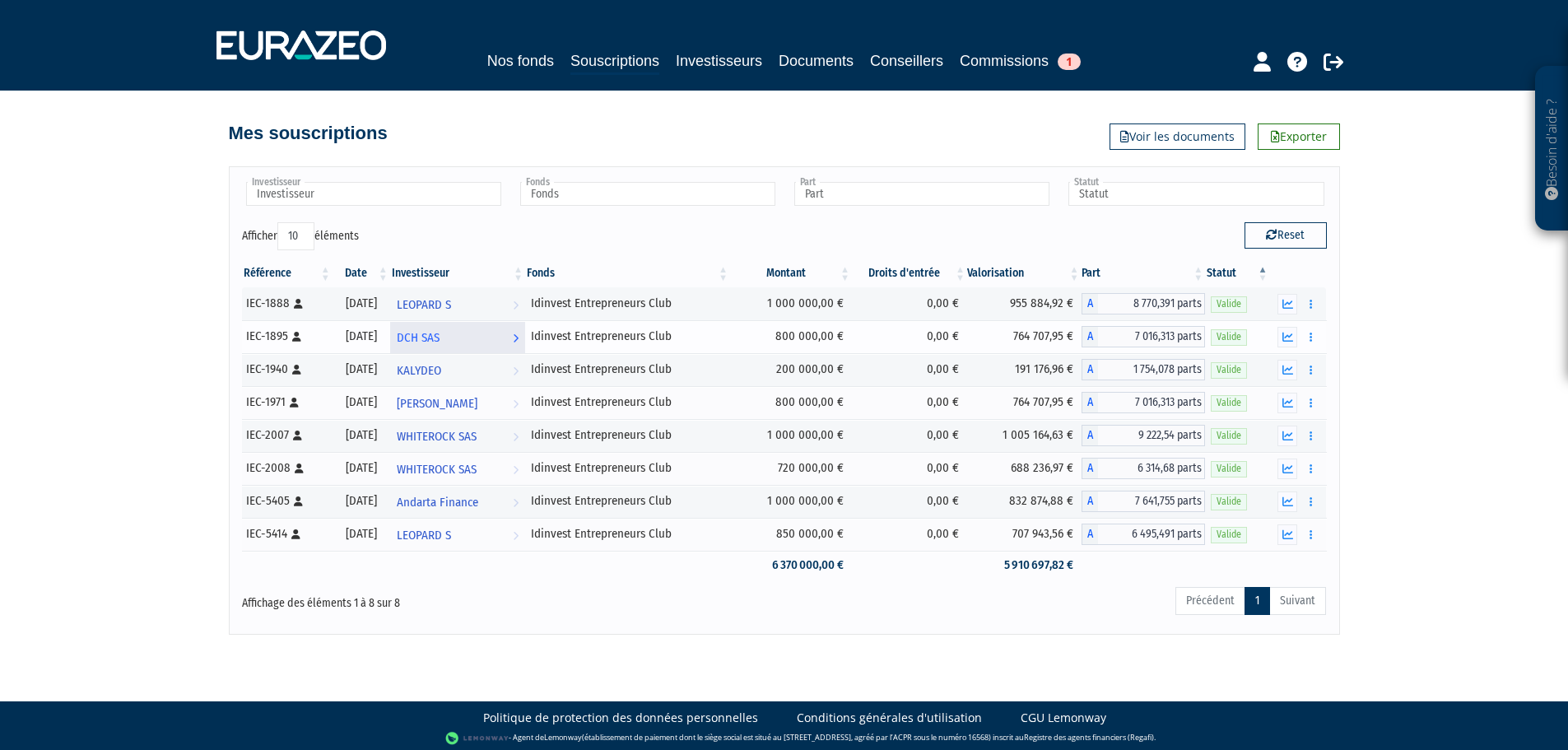
click at [440, 340] on span "DCH SAS" at bounding box center [418, 338] width 43 height 30
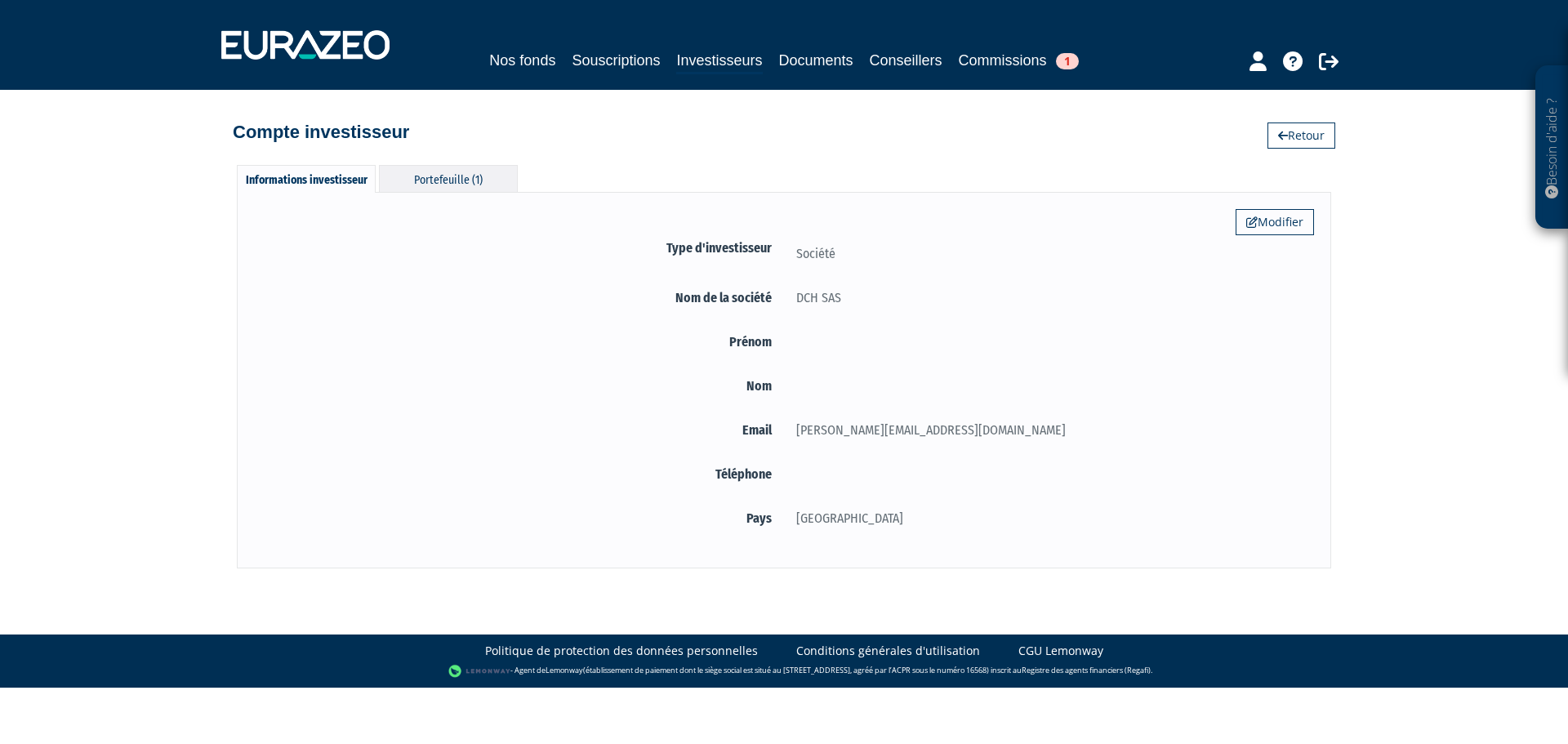
click at [460, 171] on div "Portefeuille (1)" at bounding box center [448, 179] width 139 height 27
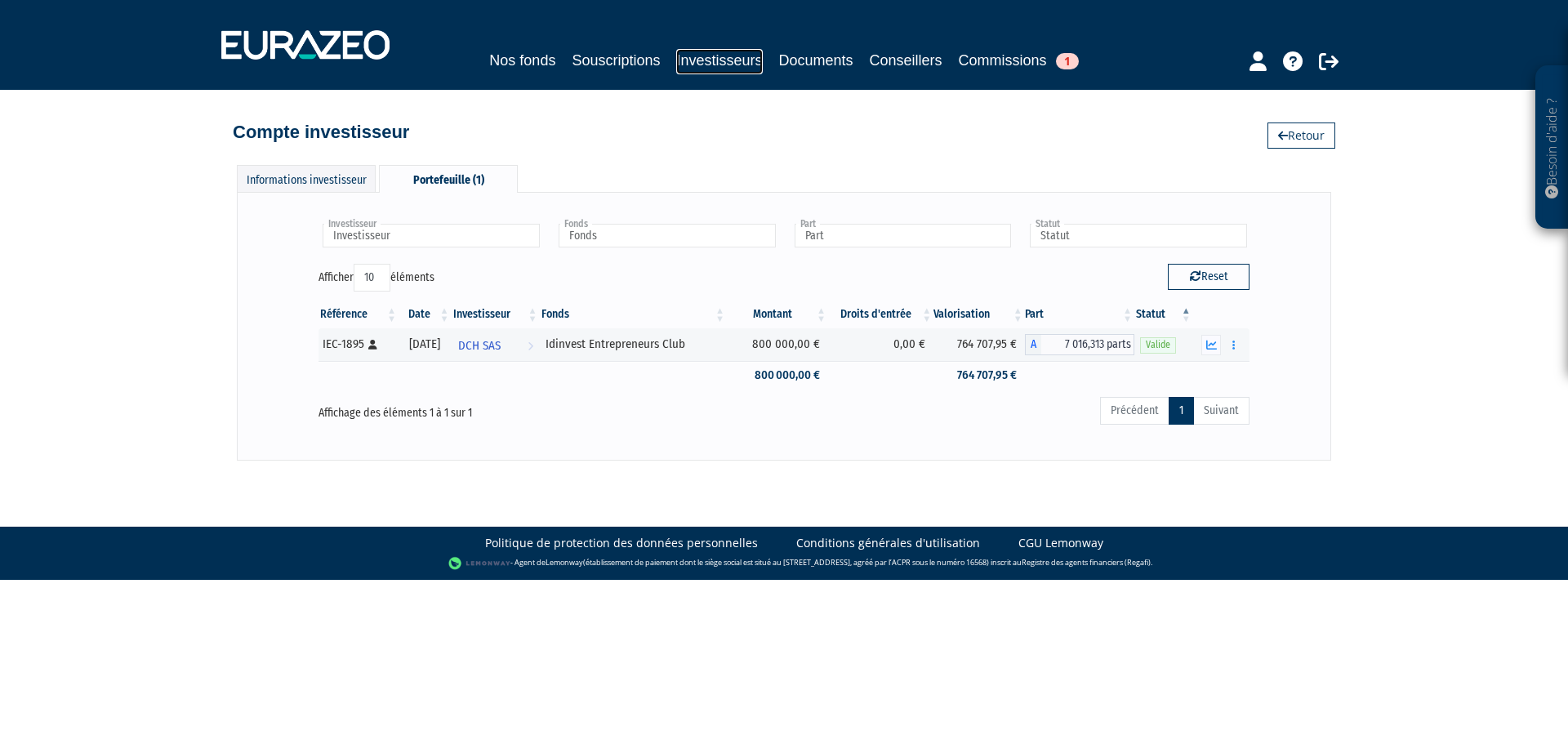
click at [696, 55] on link "Investisseurs" at bounding box center [719, 62] width 85 height 26
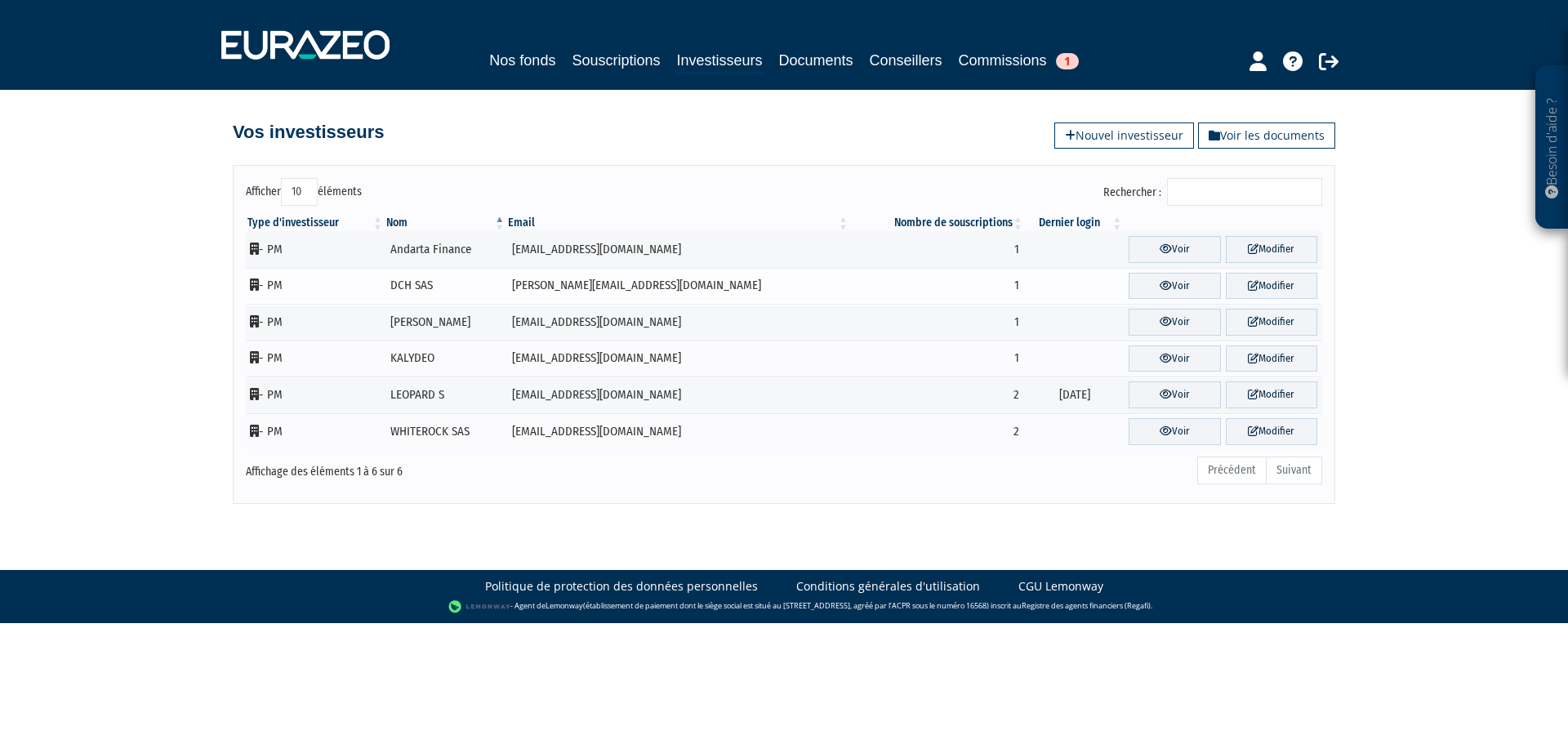
drag, startPoint x: 571, startPoint y: 283, endPoint x: 985, endPoint y: 246, distance: 415.7
click at [574, 281] on td "[PERSON_NAME][EMAIL_ADDRESS][DOMAIN_NAME]" at bounding box center [678, 286] width 344 height 37
click at [1129, 284] on link "Voir" at bounding box center [1174, 286] width 91 height 27
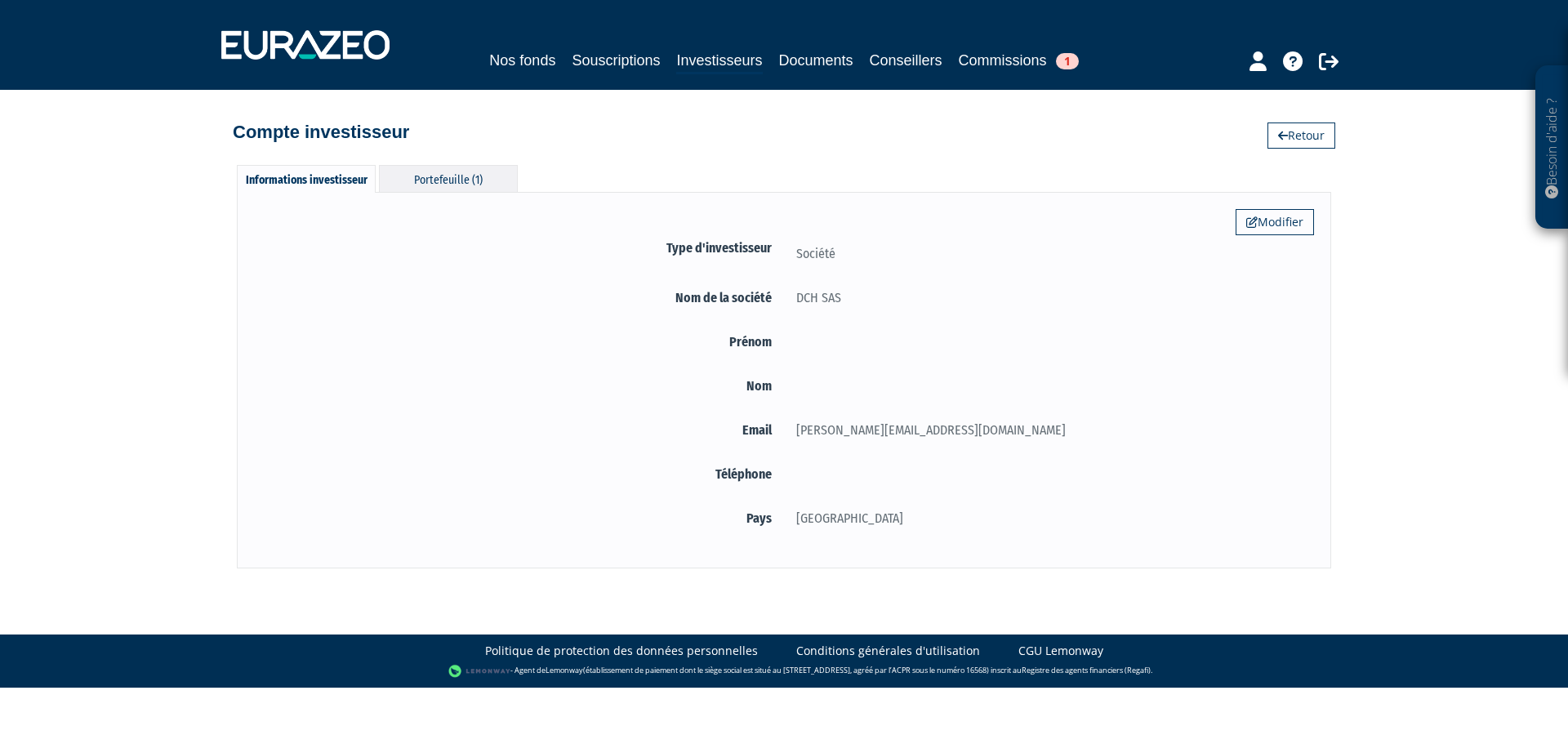
click at [485, 187] on div "Portefeuille (1)" at bounding box center [448, 179] width 139 height 27
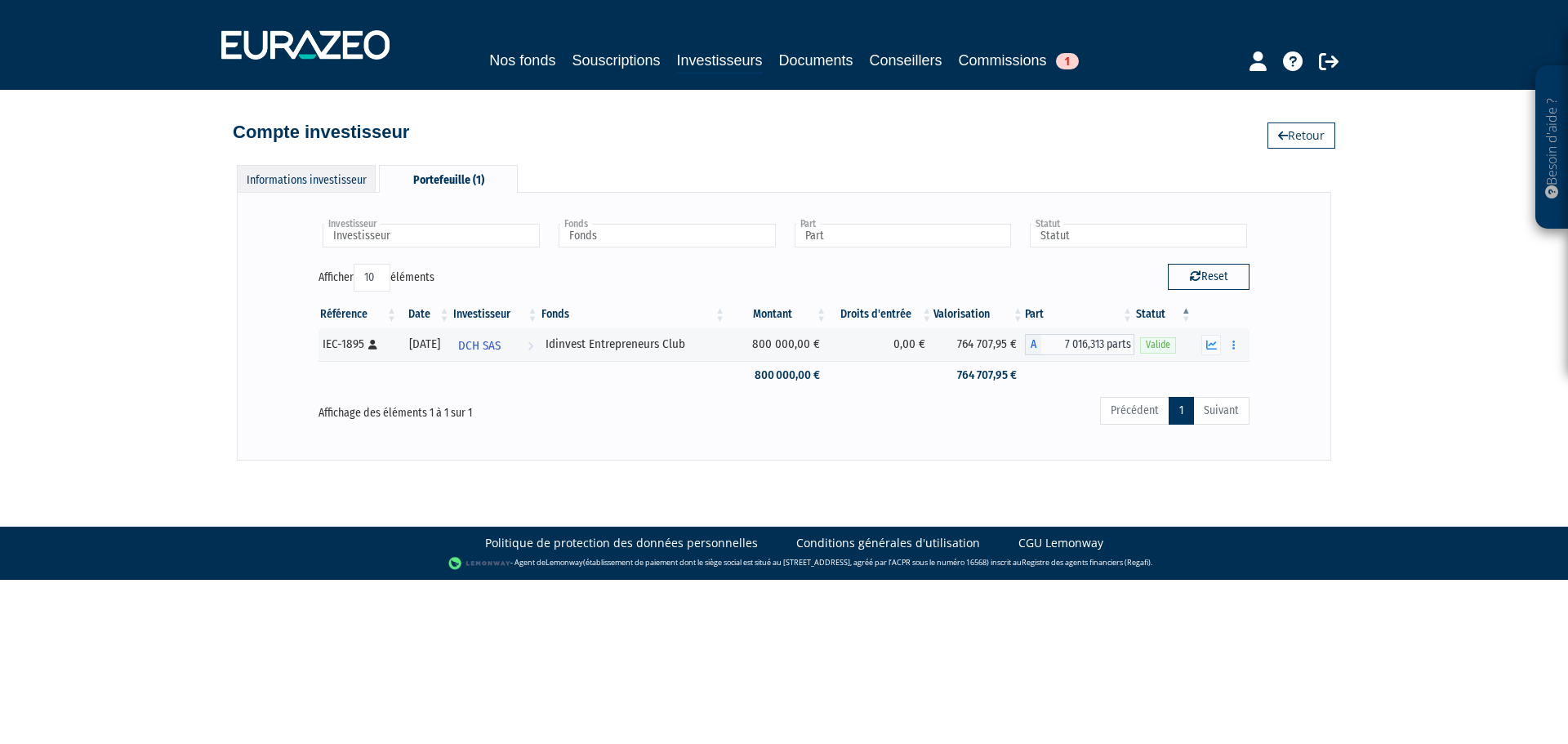
click at [340, 176] on div "Informations investisseur" at bounding box center [306, 179] width 139 height 27
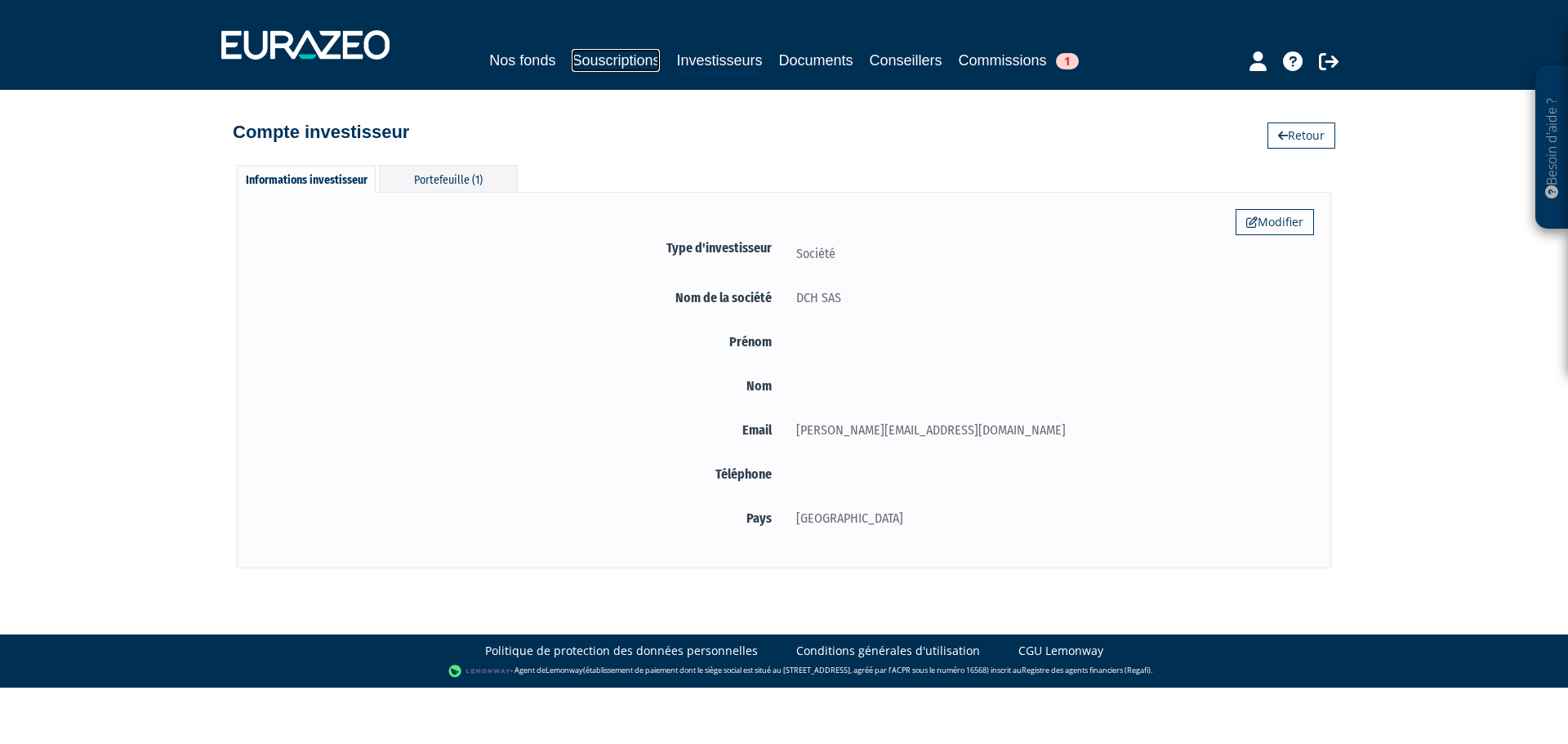
click at [652, 62] on link "Souscriptions" at bounding box center [616, 60] width 88 height 23
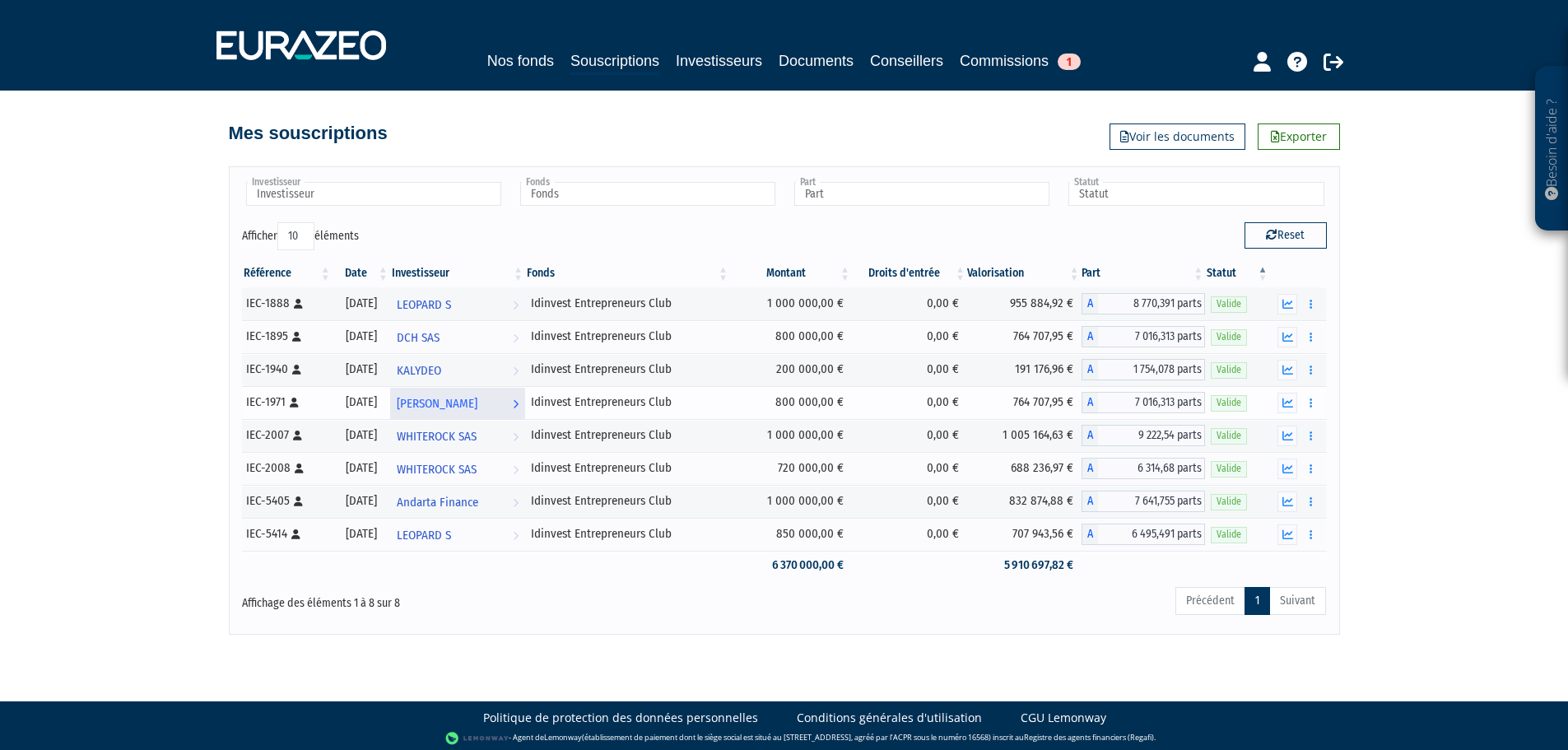
click at [444, 395] on span "[PERSON_NAME]" at bounding box center [437, 403] width 81 height 30
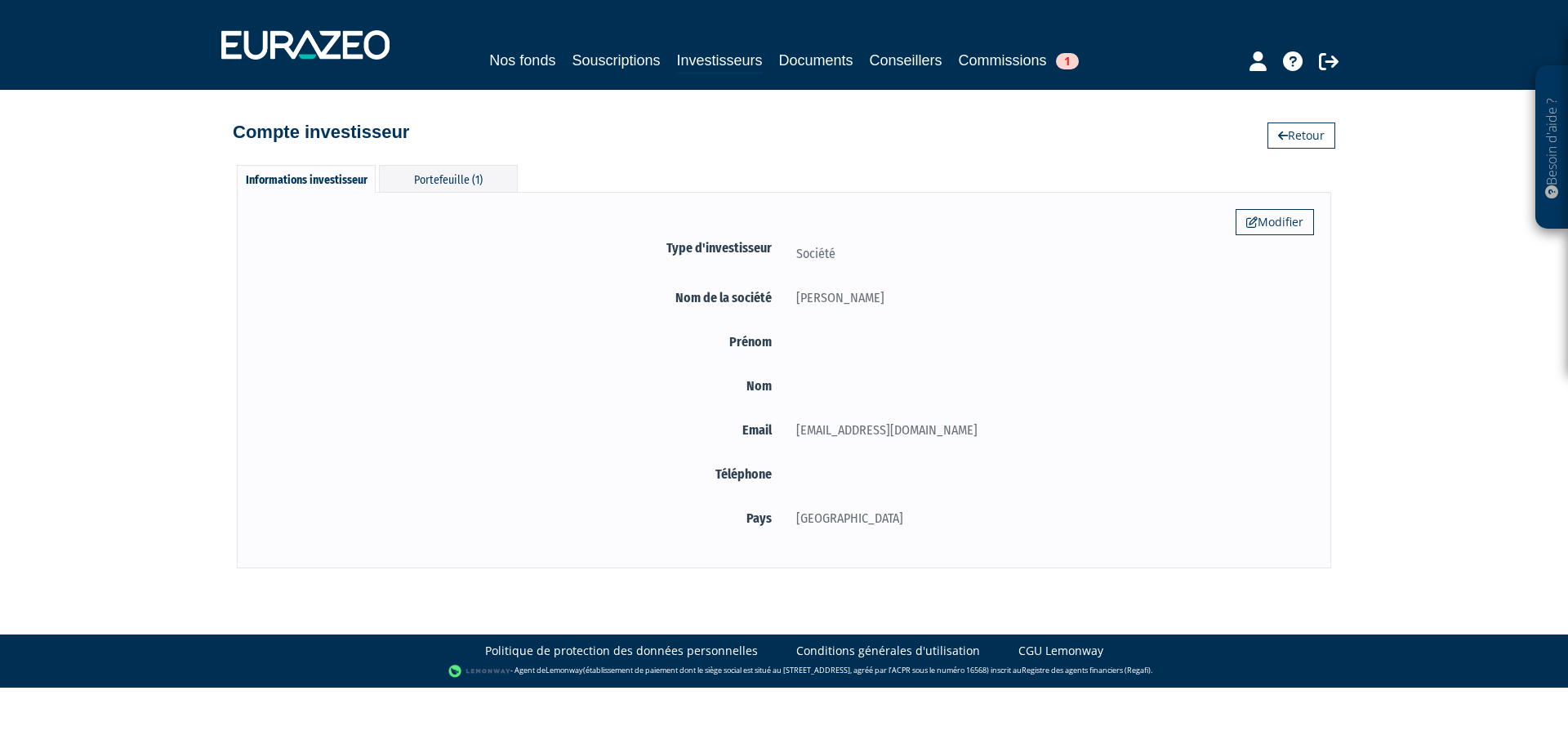
drag, startPoint x: 795, startPoint y: 432, endPoint x: 1091, endPoint y: 442, distance: 296.2
click at [1091, 442] on div "Email [PERSON_NAME][EMAIL_ADDRESS][DOMAIN_NAME]" at bounding box center [784, 434] width 1061 height 27
copy div "[EMAIL_ADDRESS][DOMAIN_NAME]"
